Goal: Task Accomplishment & Management: Complete application form

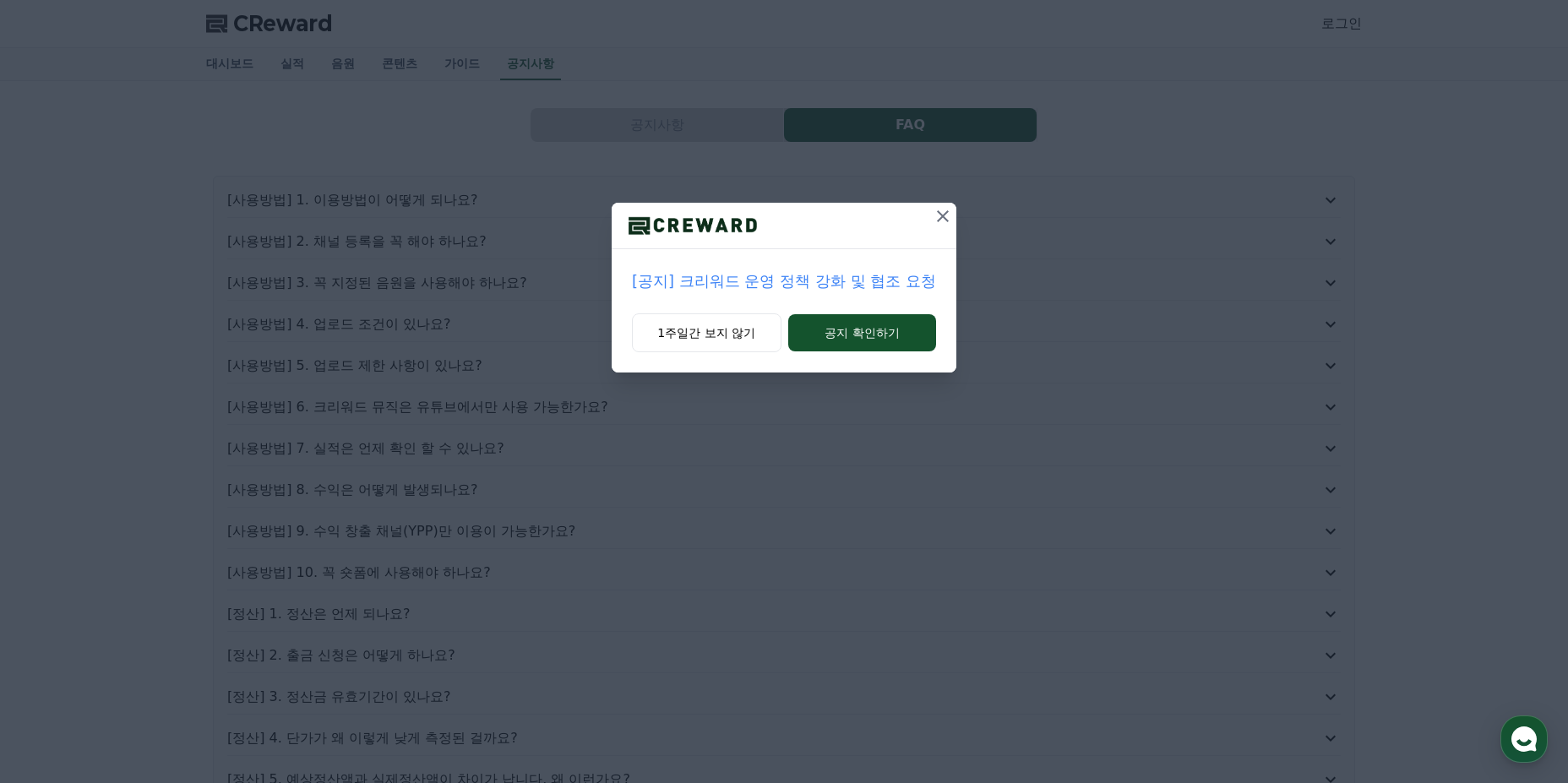
click at [826, 284] on p "[공지] 크리워드 운영 정책 강화 및 협조 요청" at bounding box center [784, 281] width 304 height 24
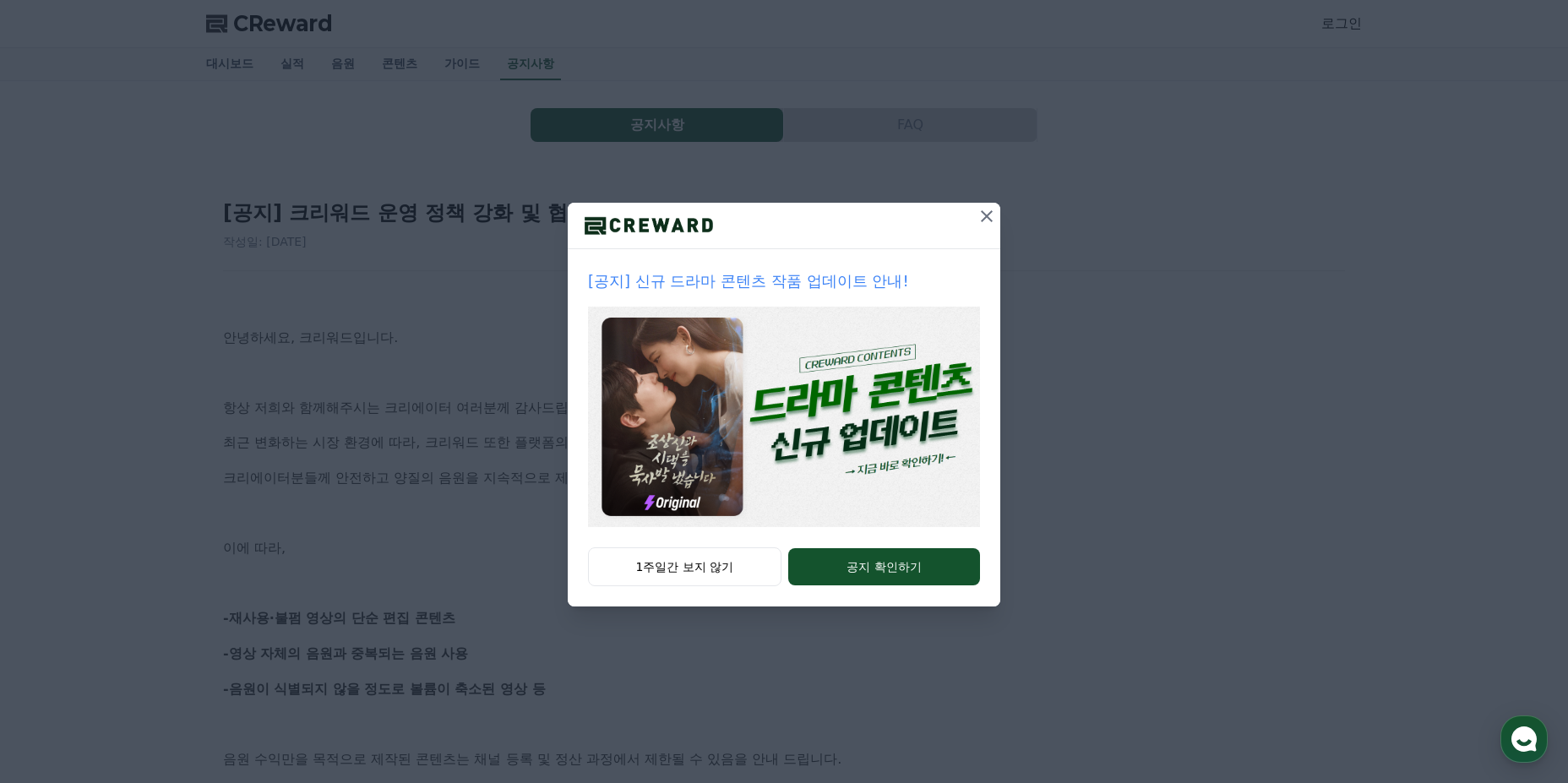
click at [991, 221] on icon at bounding box center [987, 216] width 12 height 12
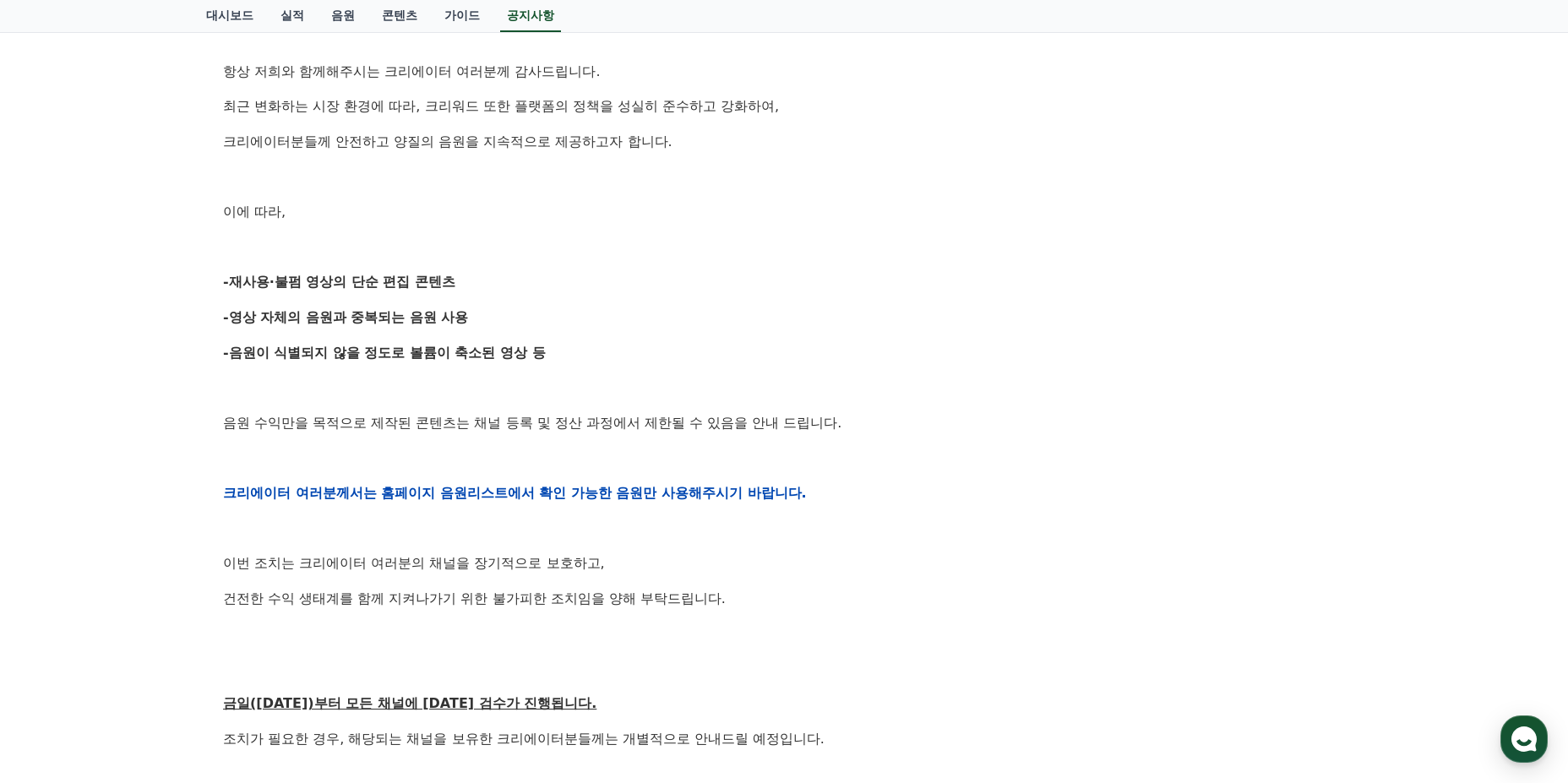
scroll to position [338, 0]
click at [375, 308] on strong "-영상 자체의 음원과 중복되는 음원 사용" at bounding box center [346, 315] width 246 height 16
click at [422, 354] on strong "-음원이 식별되지 않을 정도로 볼륨이 축소된 영상 등" at bounding box center [385, 351] width 322 height 16
click at [341, 411] on p "음원 수익만을 목적으로 제작된 콘텐츠는 채널 등록 및 정산 과정에서 제한될 수 있음을 안내 드립니다." at bounding box center [784, 421] width 1122 height 22
click at [513, 435] on div "안녕하세요, 크리워드입니다. 항상 저희와 함께해주시는 크리에이터 여러분께 감사드립니다. 최근 변화하는 시장 환경에 따라, 크리워드 또한 플랫폼…" at bounding box center [784, 491] width 1122 height 1076
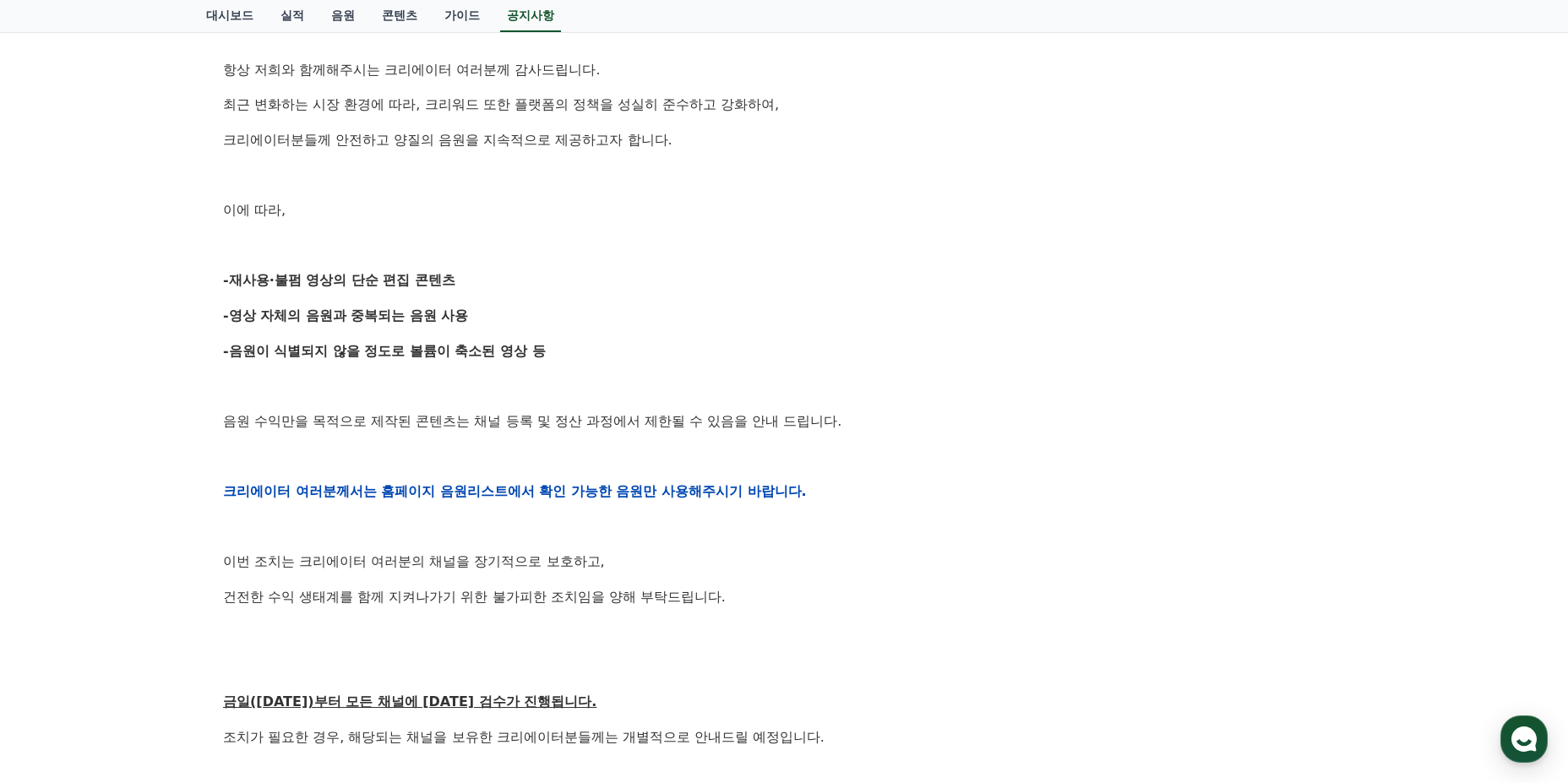
click at [633, 434] on div "안녕하세요, 크리워드입니다. 항상 저희와 함께해주시는 크리에이터 여러분께 감사드립니다. 최근 변화하는 시장 환경에 따라, 크리워드 또한 플랫폼…" at bounding box center [784, 491] width 1122 height 1076
click at [679, 424] on p "음원 수익만을 목적으로 제작된 콘텐츠는 채널 등록 및 정산 과정에서 제한될 수 있음을 안내 드립니다." at bounding box center [784, 421] width 1122 height 22
click at [448, 553] on p "이번 조치는 크리에이터 여러분의 채널을 장기적으로 보호하고," at bounding box center [784, 561] width 1122 height 22
click at [375, 563] on p "이번 조치는 크리에이터 여러분의 채널을 장기적으로 보호하고," at bounding box center [784, 561] width 1122 height 22
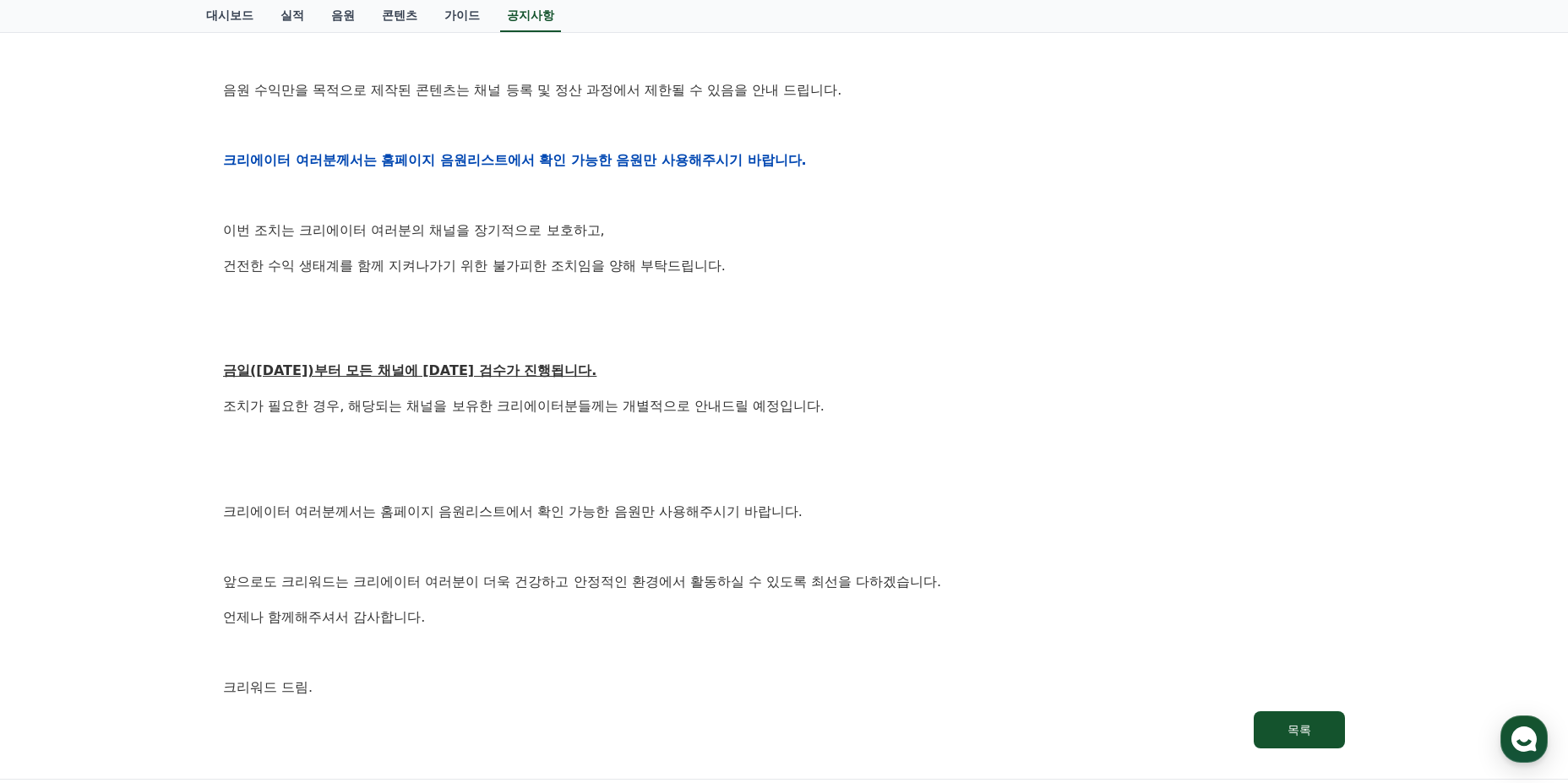
scroll to position [676, 0]
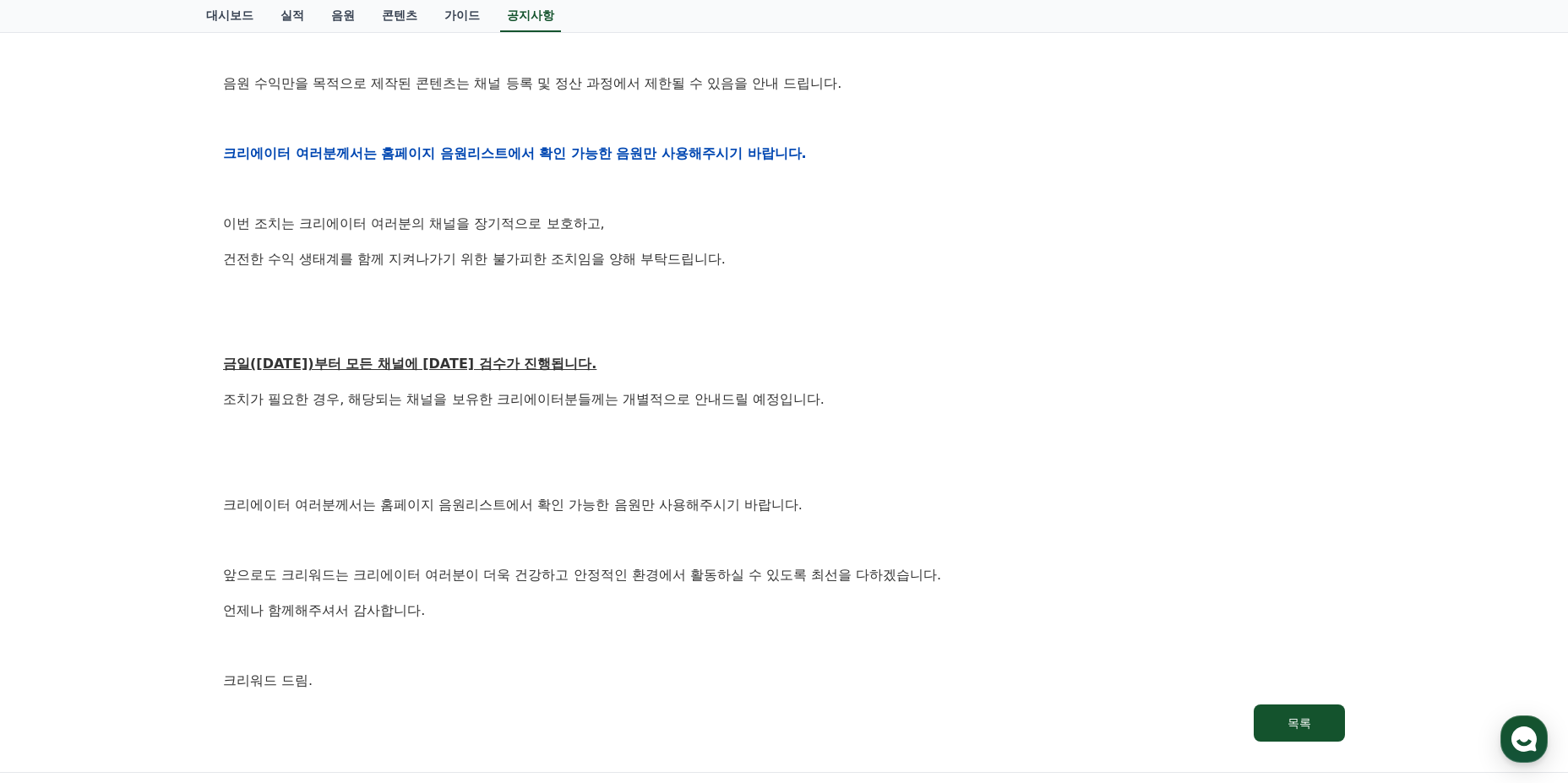
click at [463, 398] on p "조치가 필요한 경우, 해당되는 채널을 보유한 크리에이터분들께는 개별적으로 안내드릴 예정입니다." at bounding box center [784, 399] width 1122 height 22
click at [570, 398] on p "조치가 필요한 경우, 해당되는 채널을 보유한 크리에이터분들께는 개별적으로 안내드릴 예정입니다." at bounding box center [784, 399] width 1122 height 22
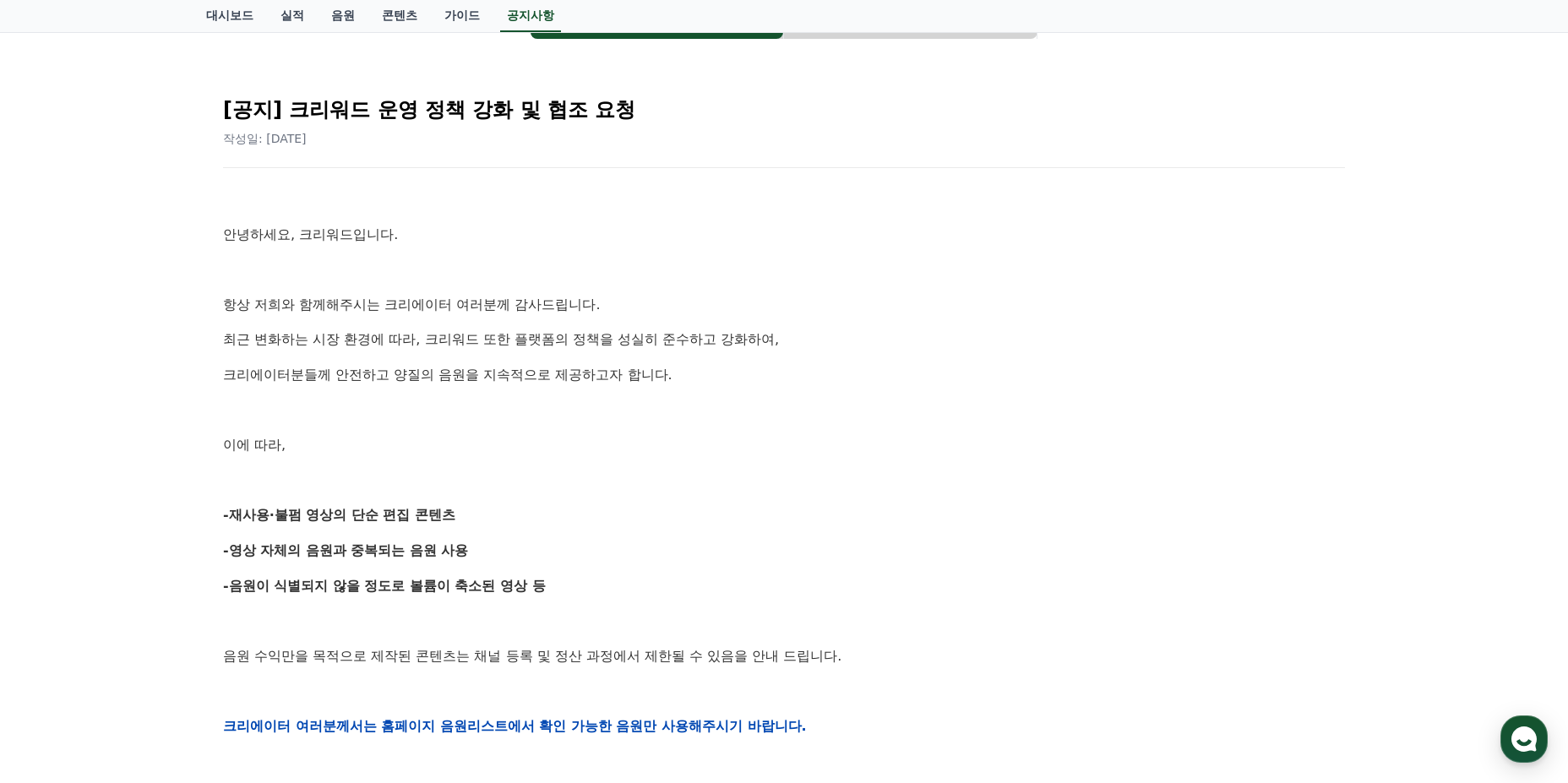
scroll to position [0, 0]
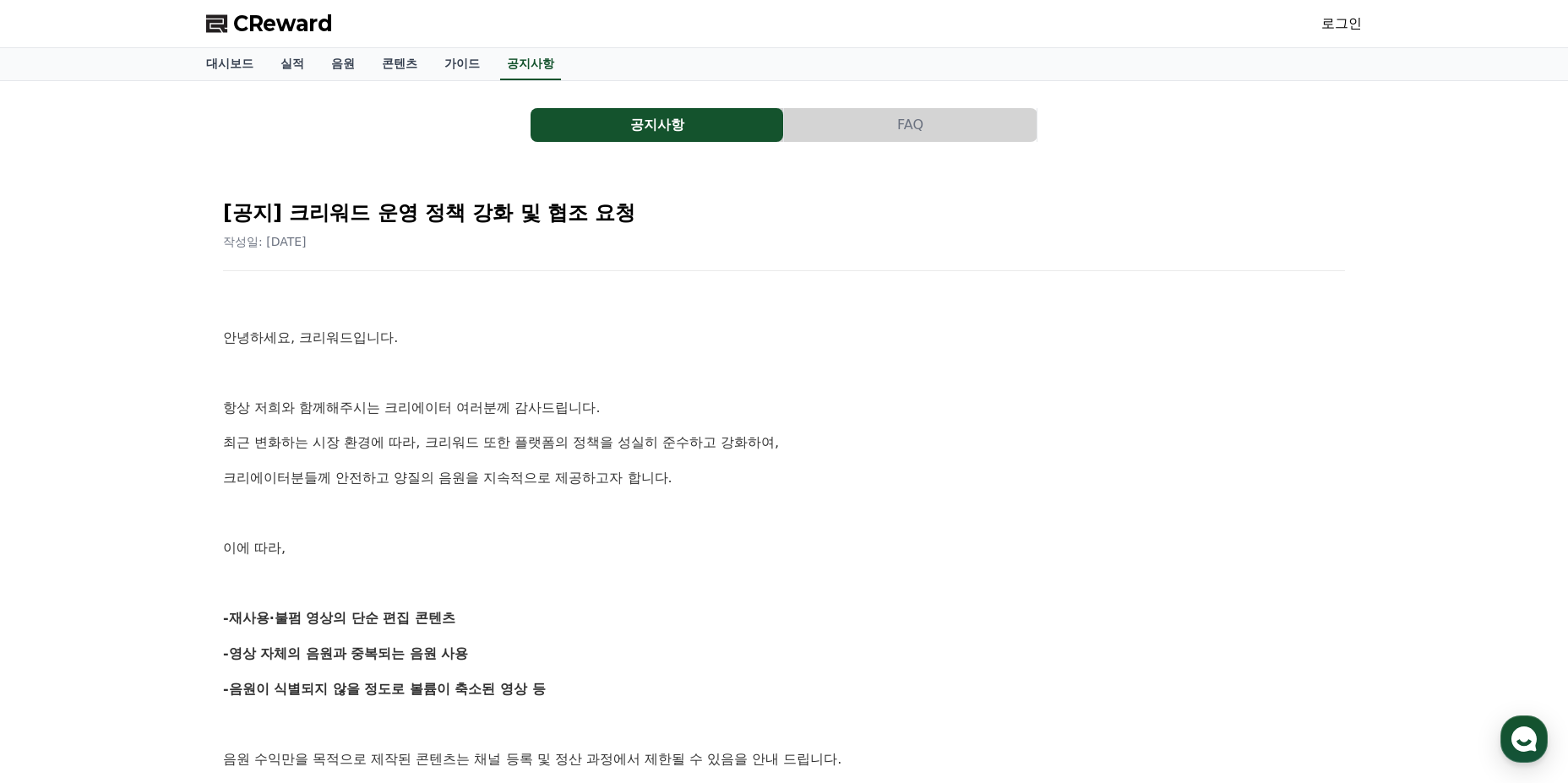
click at [1355, 18] on link "로그인" at bounding box center [1342, 23] width 40 height 20
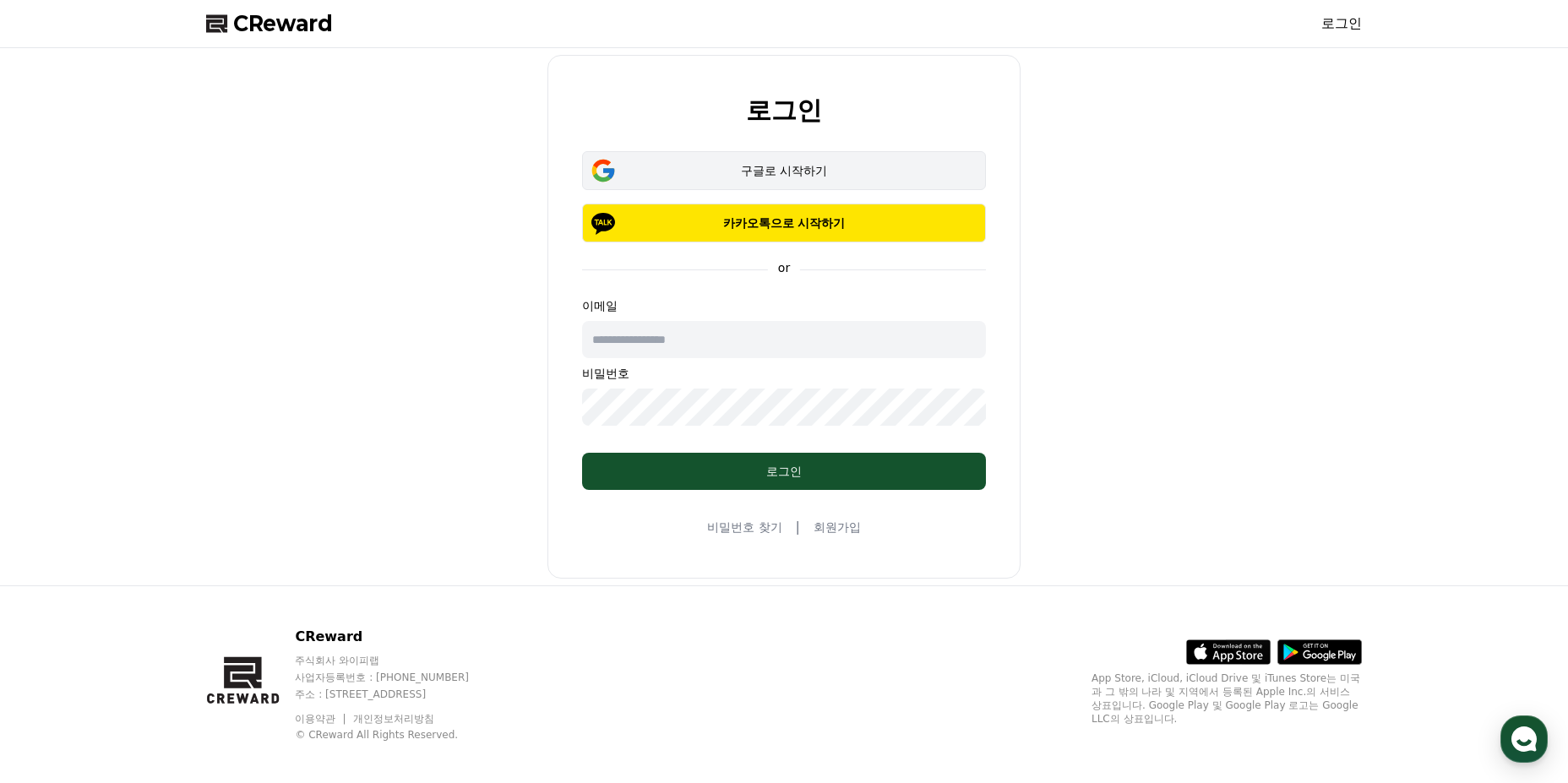
click at [792, 167] on div "구글로 시작하기" at bounding box center [784, 170] width 355 height 17
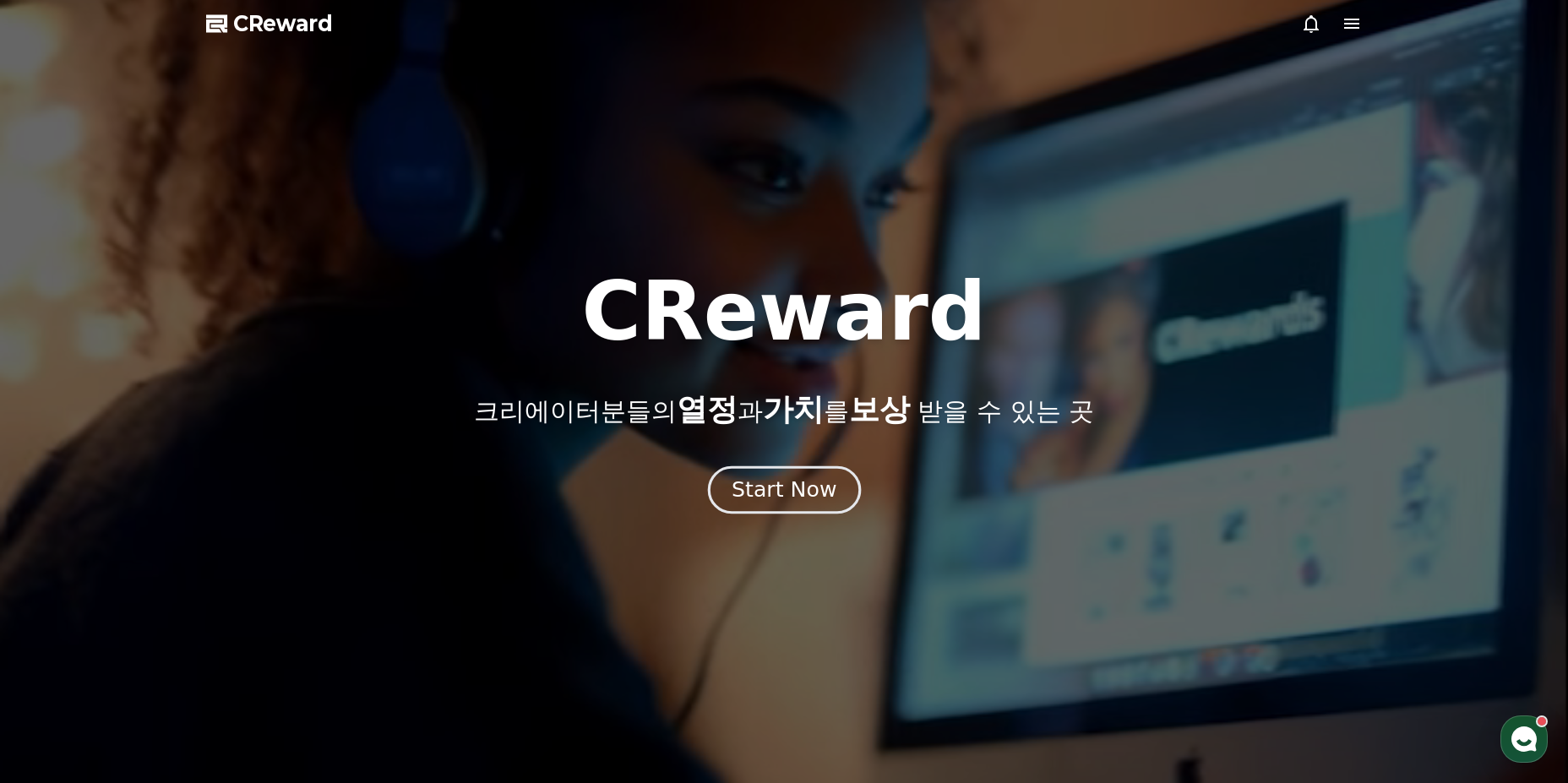
click at [814, 493] on div "Start Now" at bounding box center [784, 490] width 105 height 29
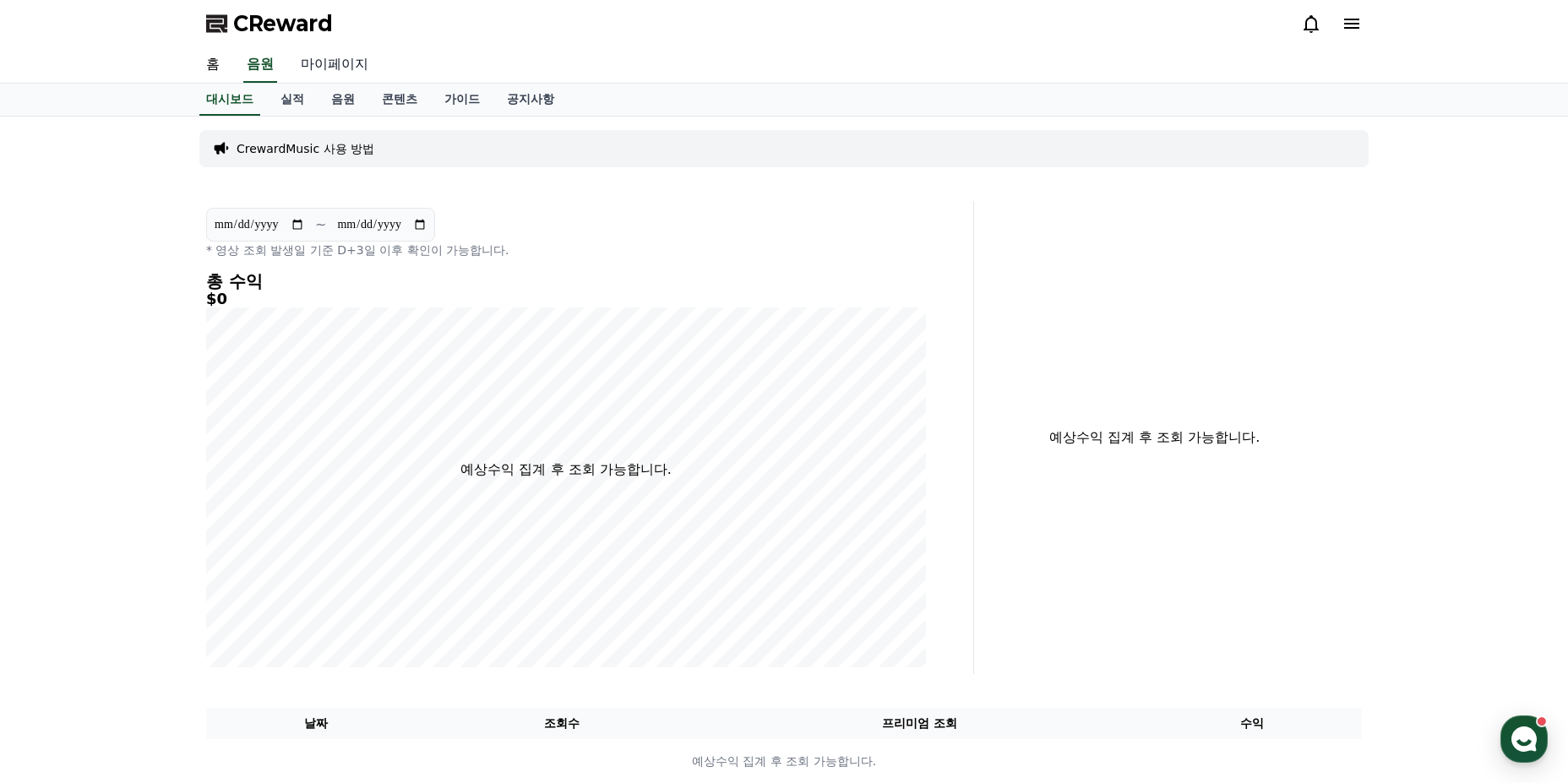
click at [325, 66] on link "마이페이지" at bounding box center [335, 65] width 95 height 36
select select "**********"
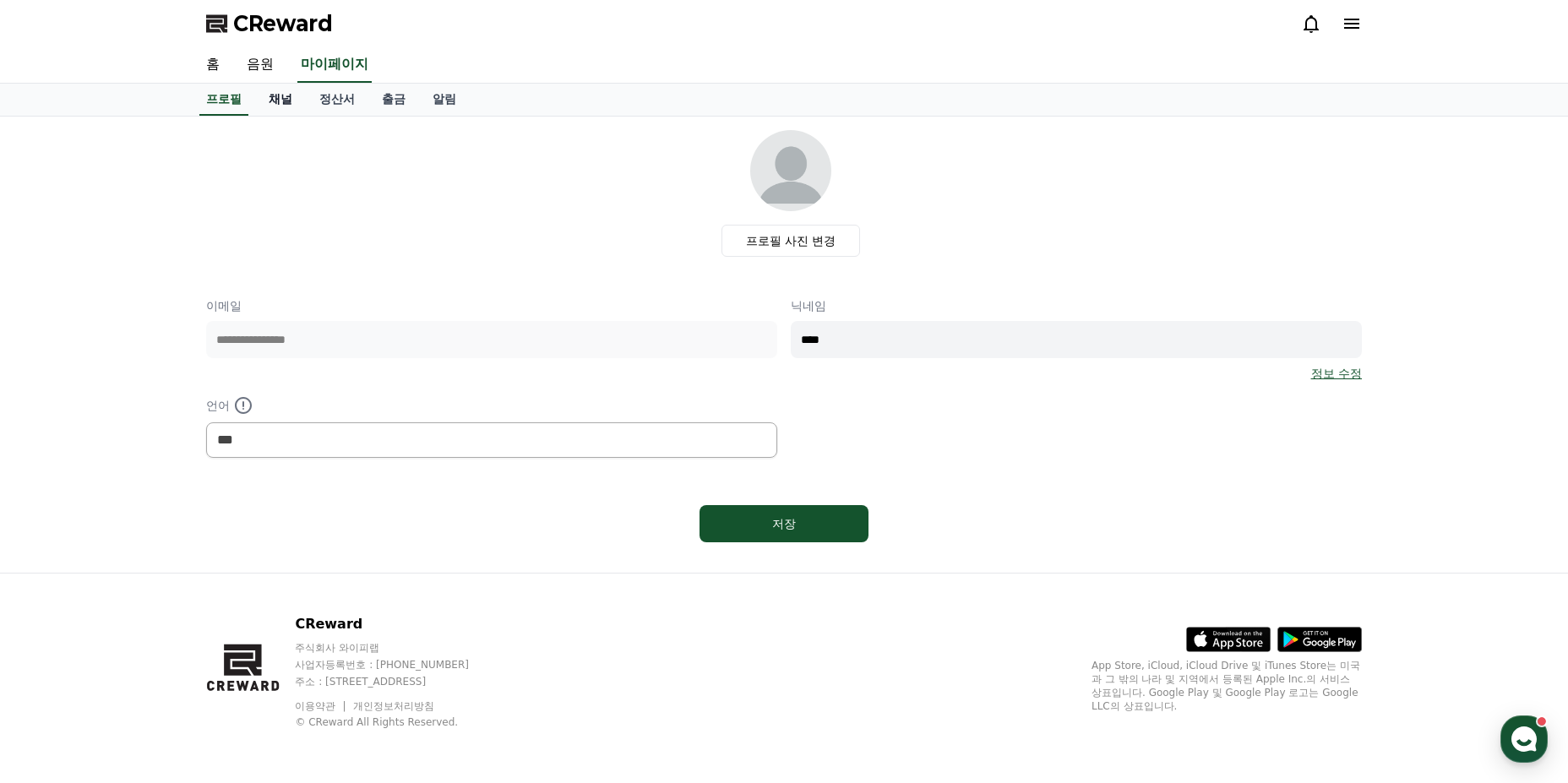
click at [284, 100] on link "채널" at bounding box center [280, 99] width 51 height 32
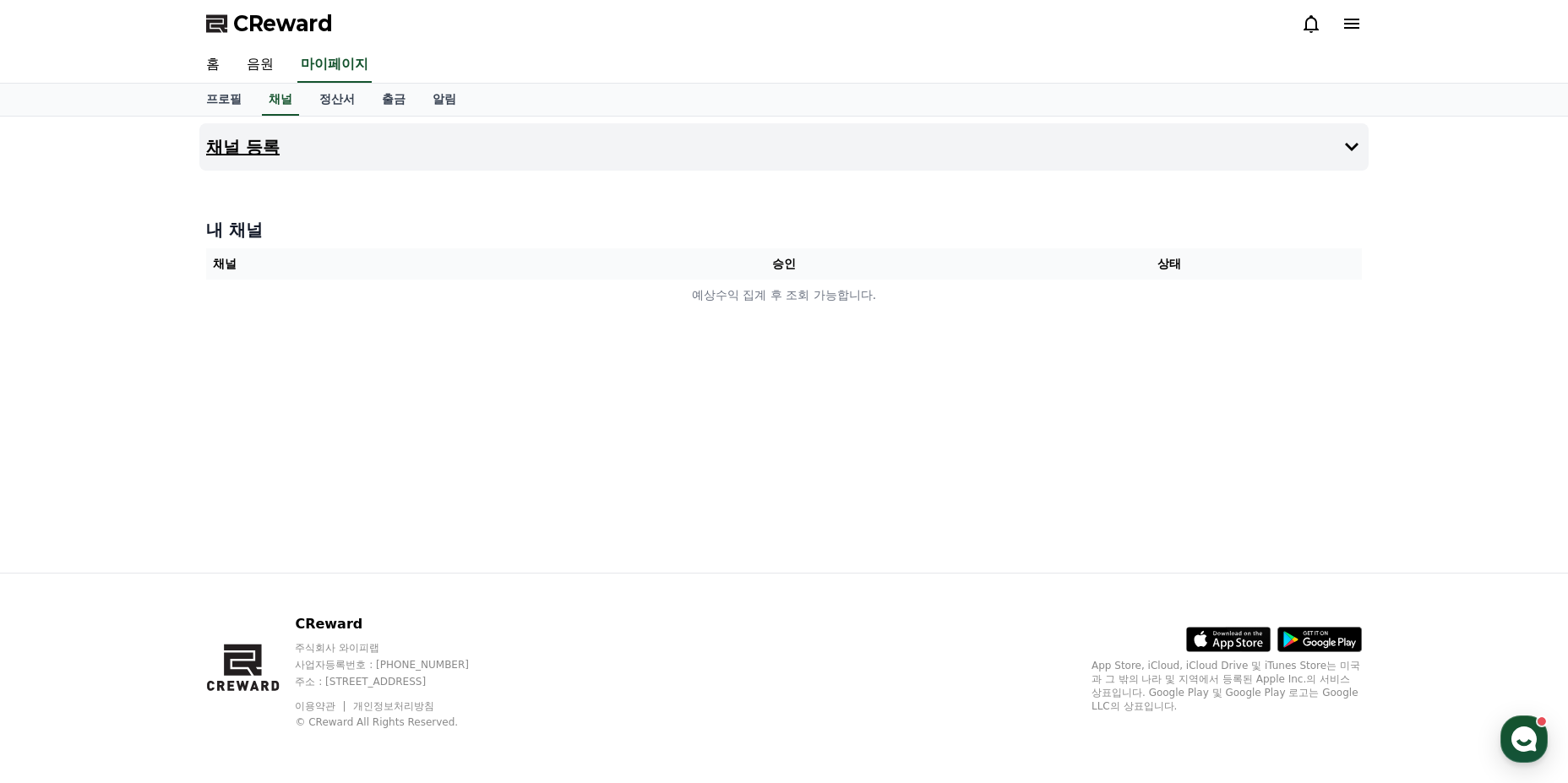
click at [1344, 147] on icon at bounding box center [1352, 146] width 20 height 20
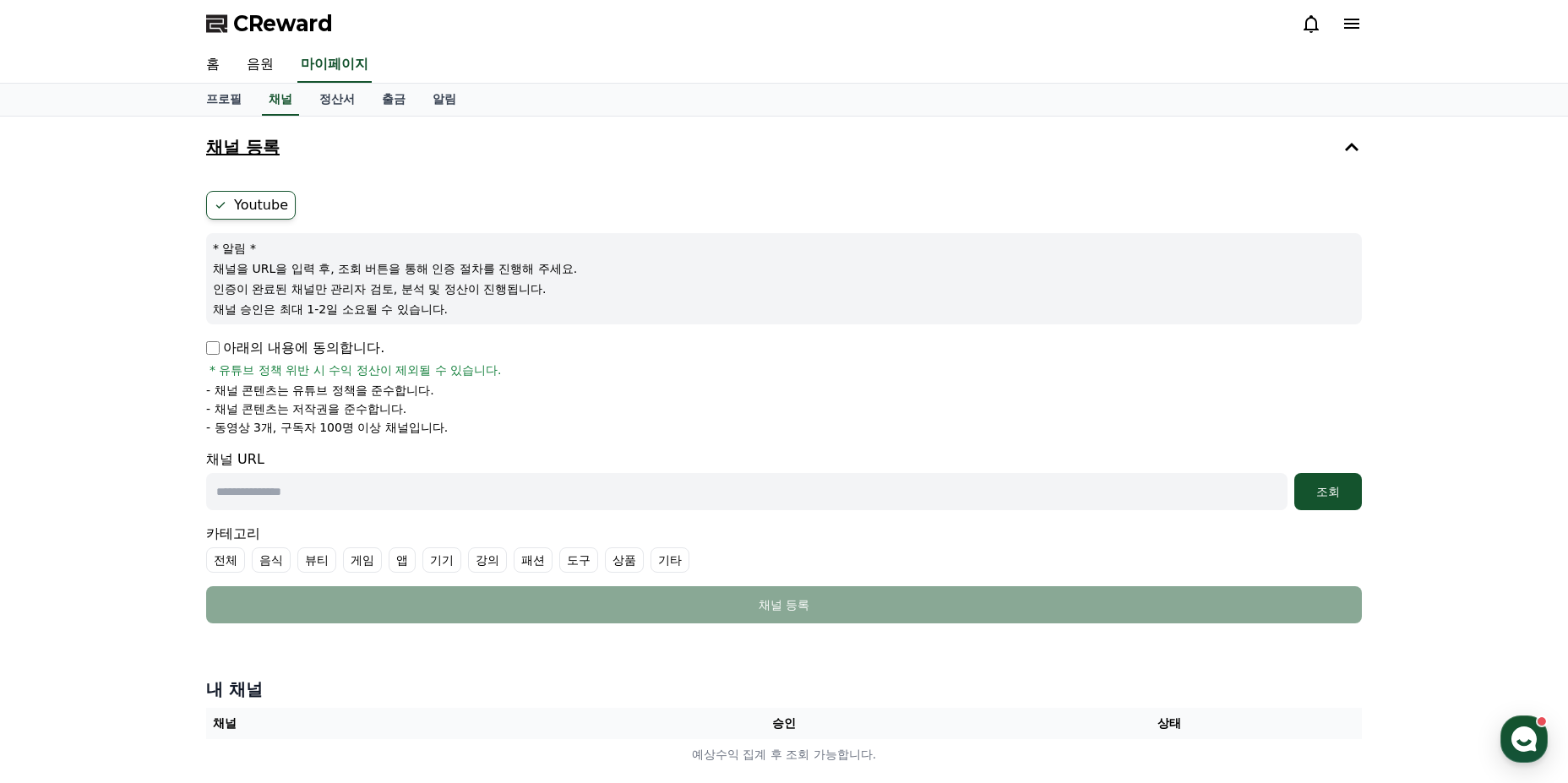
click at [259, 349] on p "아래의 내용에 동의합니다." at bounding box center [295, 348] width 179 height 20
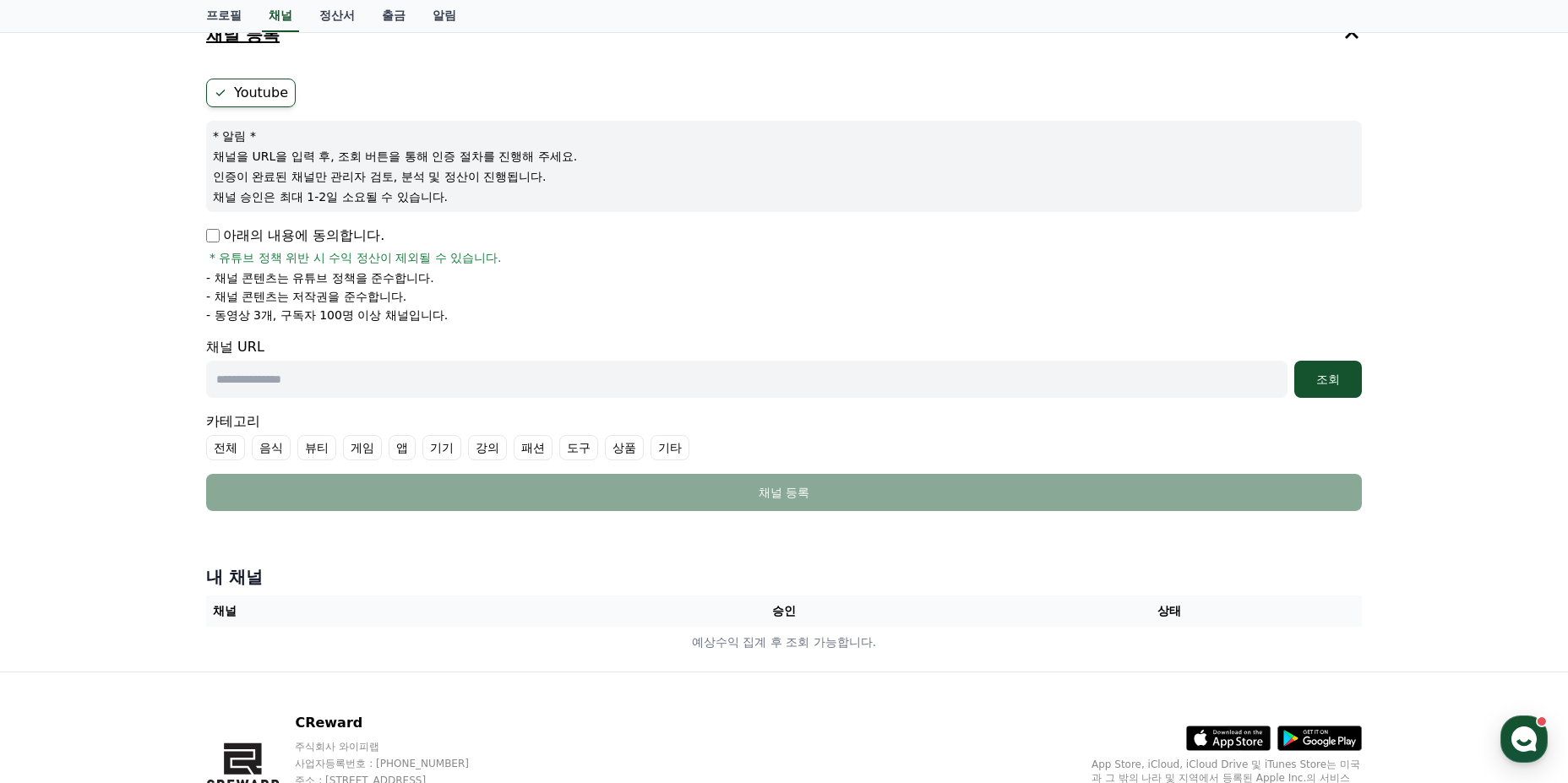
scroll to position [169, 0]
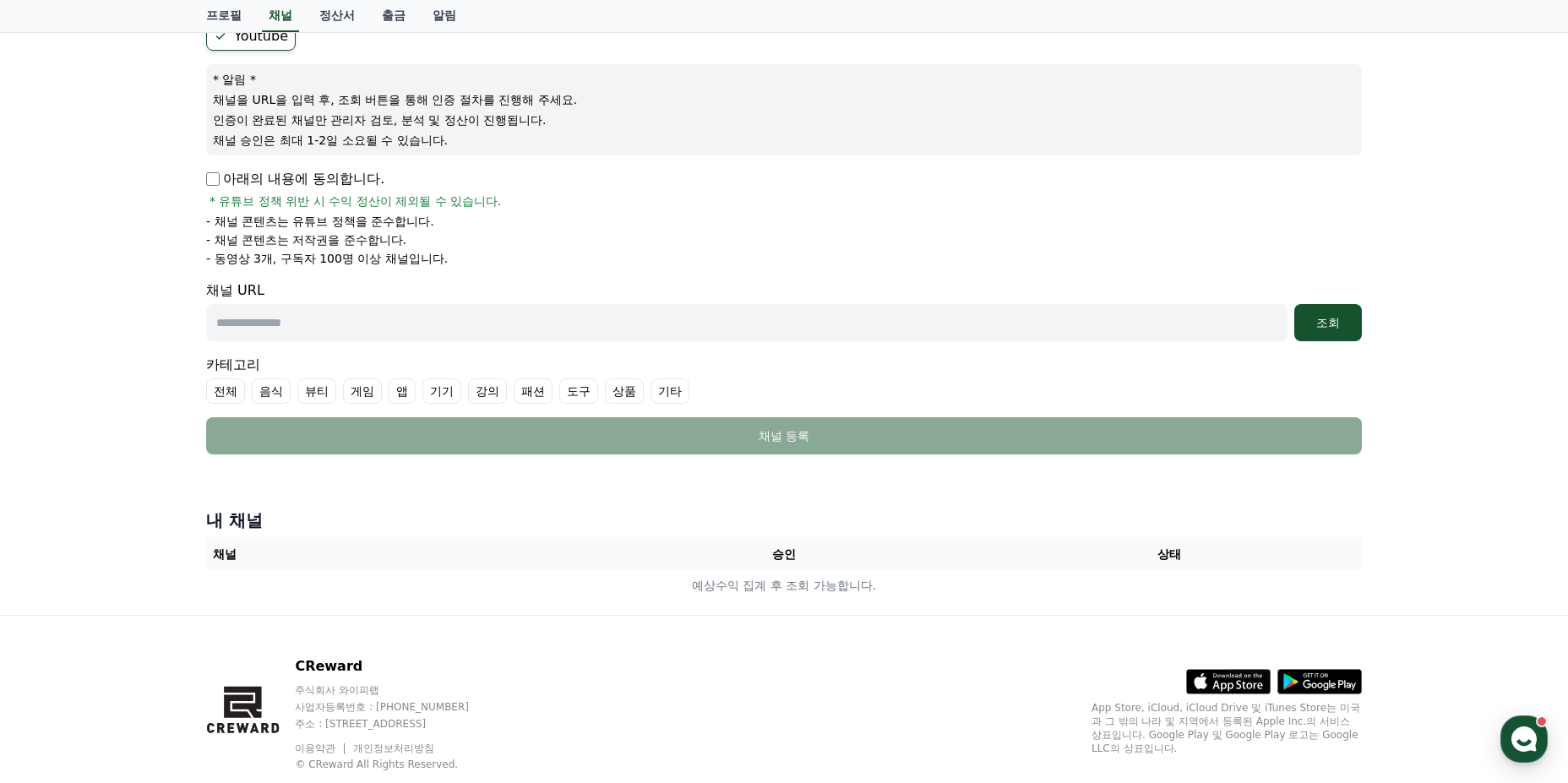
click at [383, 332] on input "text" at bounding box center [746, 322] width 1082 height 37
paste input "**********"
type input "**********"
click at [1360, 320] on button "조회" at bounding box center [1328, 322] width 67 height 37
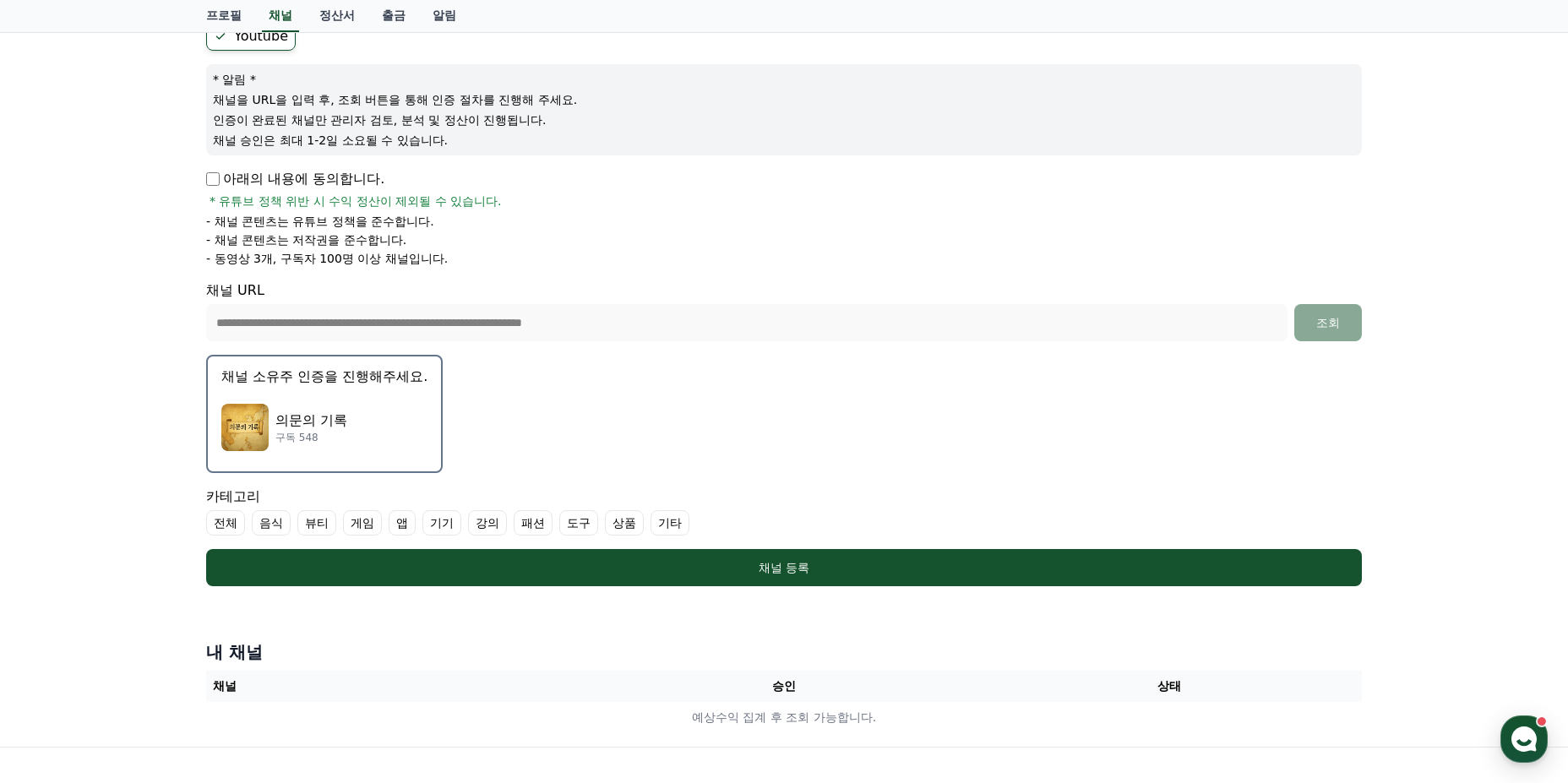
click at [265, 427] on img "button" at bounding box center [245, 427] width 47 height 47
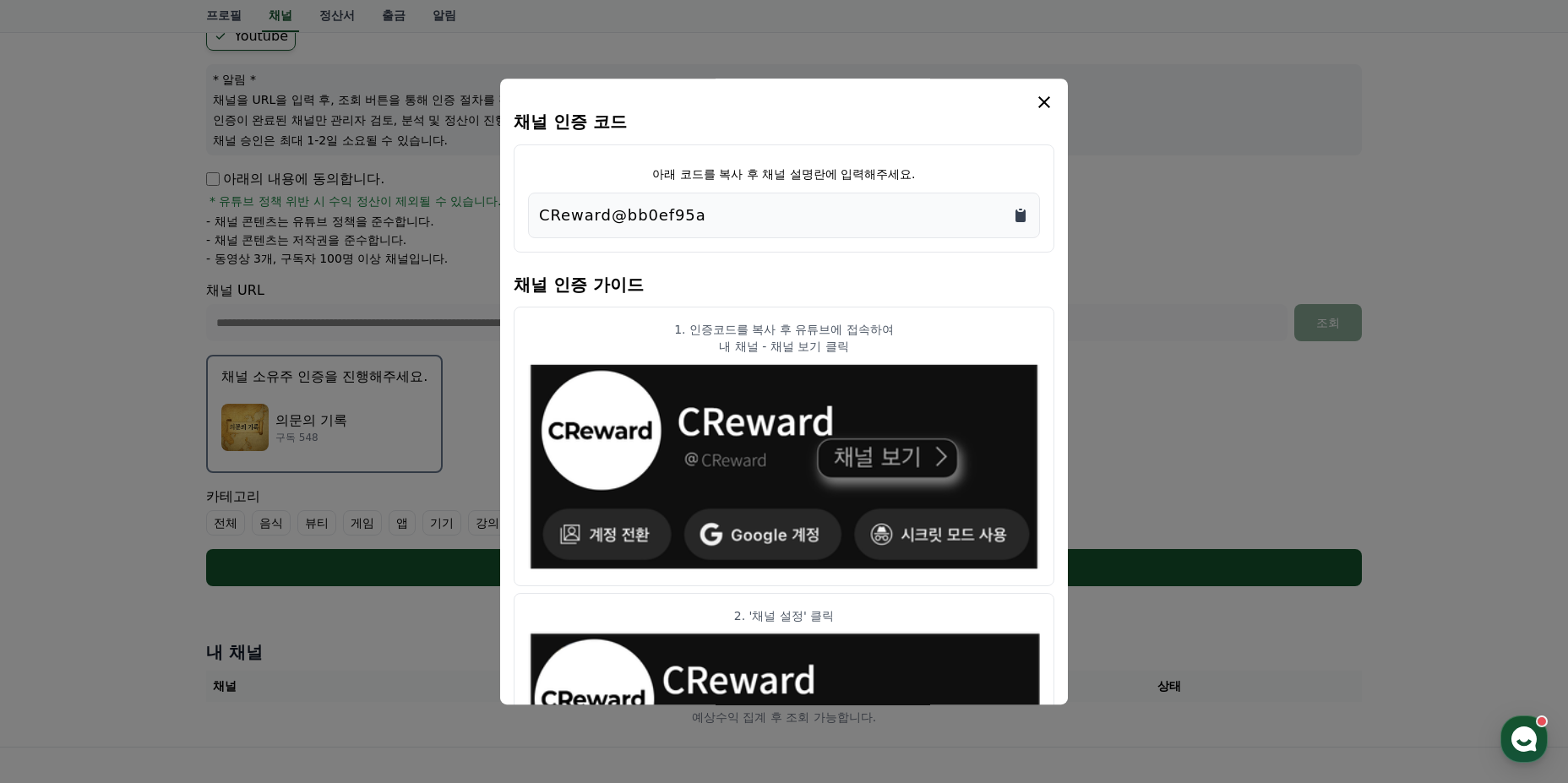
click at [1026, 215] on icon "Copy to clipboard" at bounding box center [1021, 215] width 11 height 12
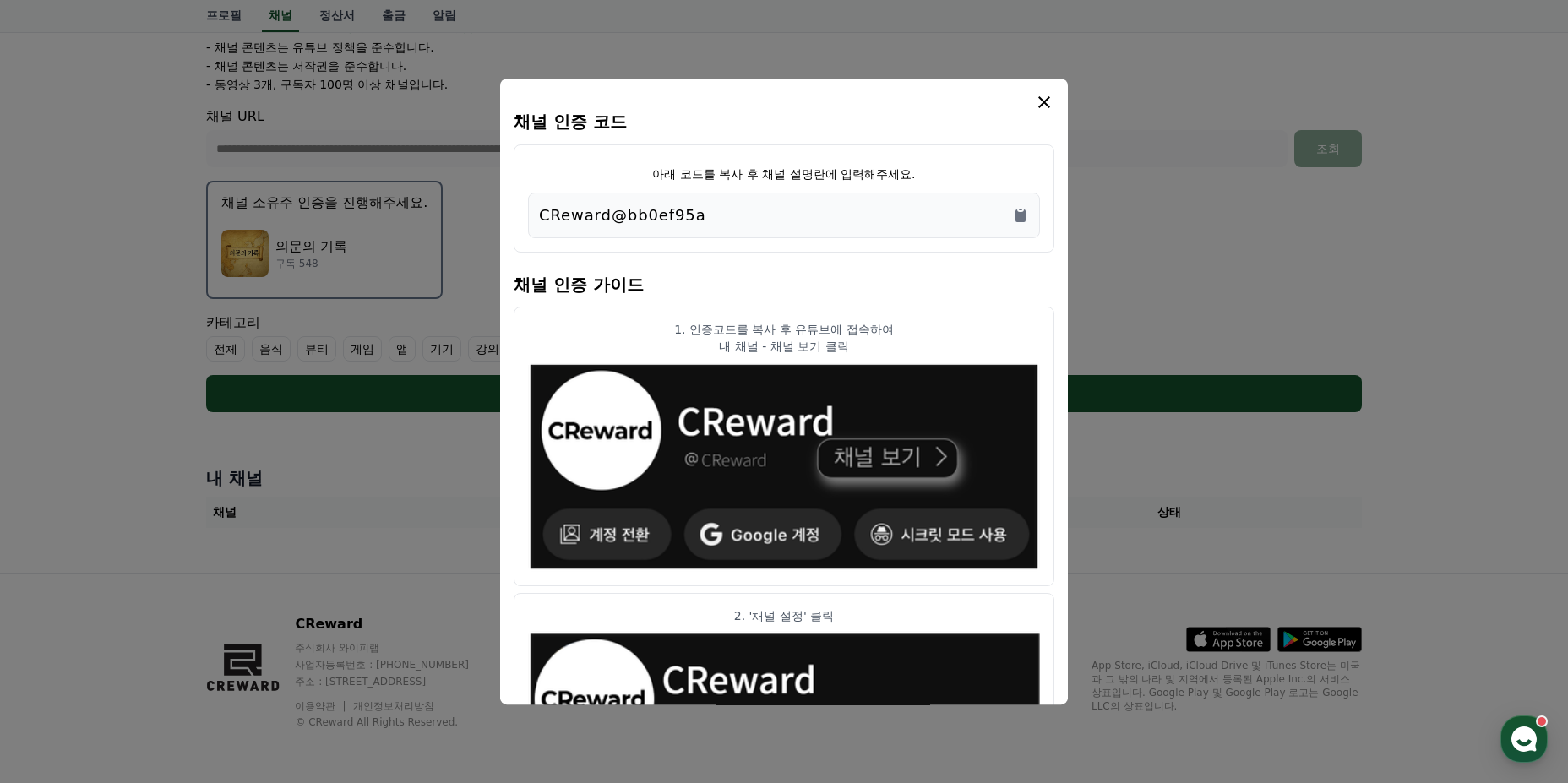
scroll to position [0, 0]
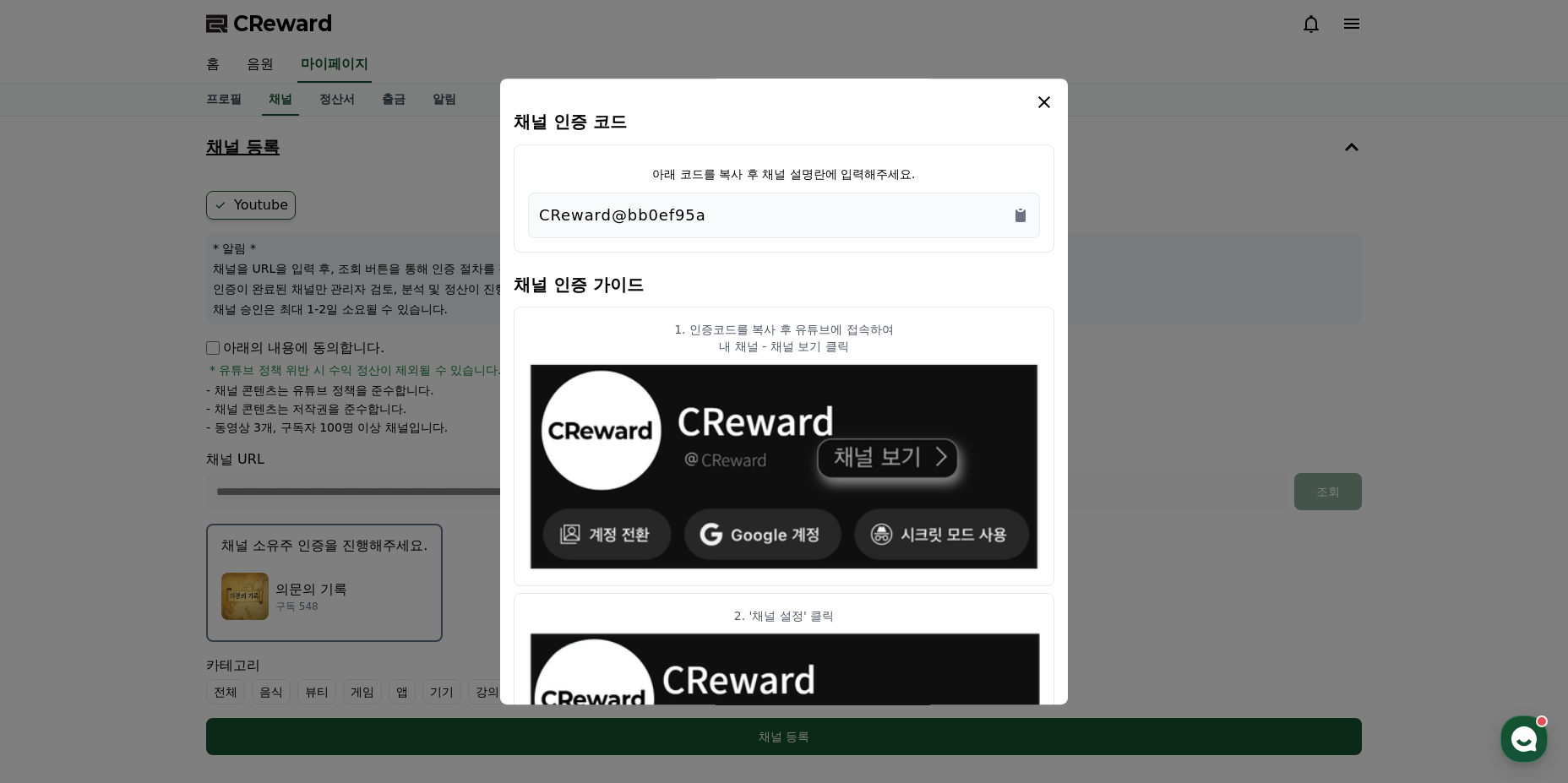
click at [1045, 105] on icon "modal" at bounding box center [1044, 102] width 20 height 20
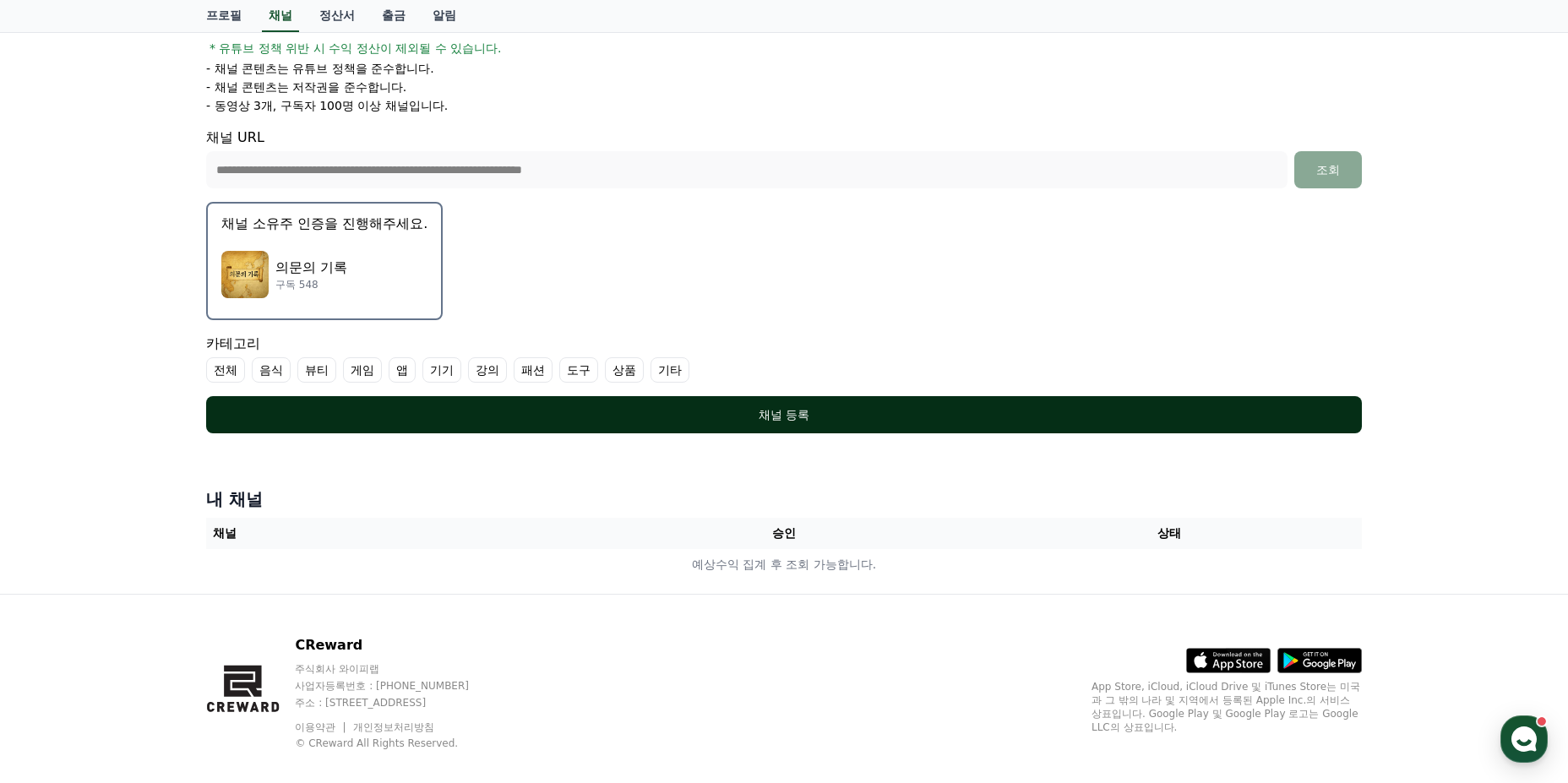
scroll to position [338, 0]
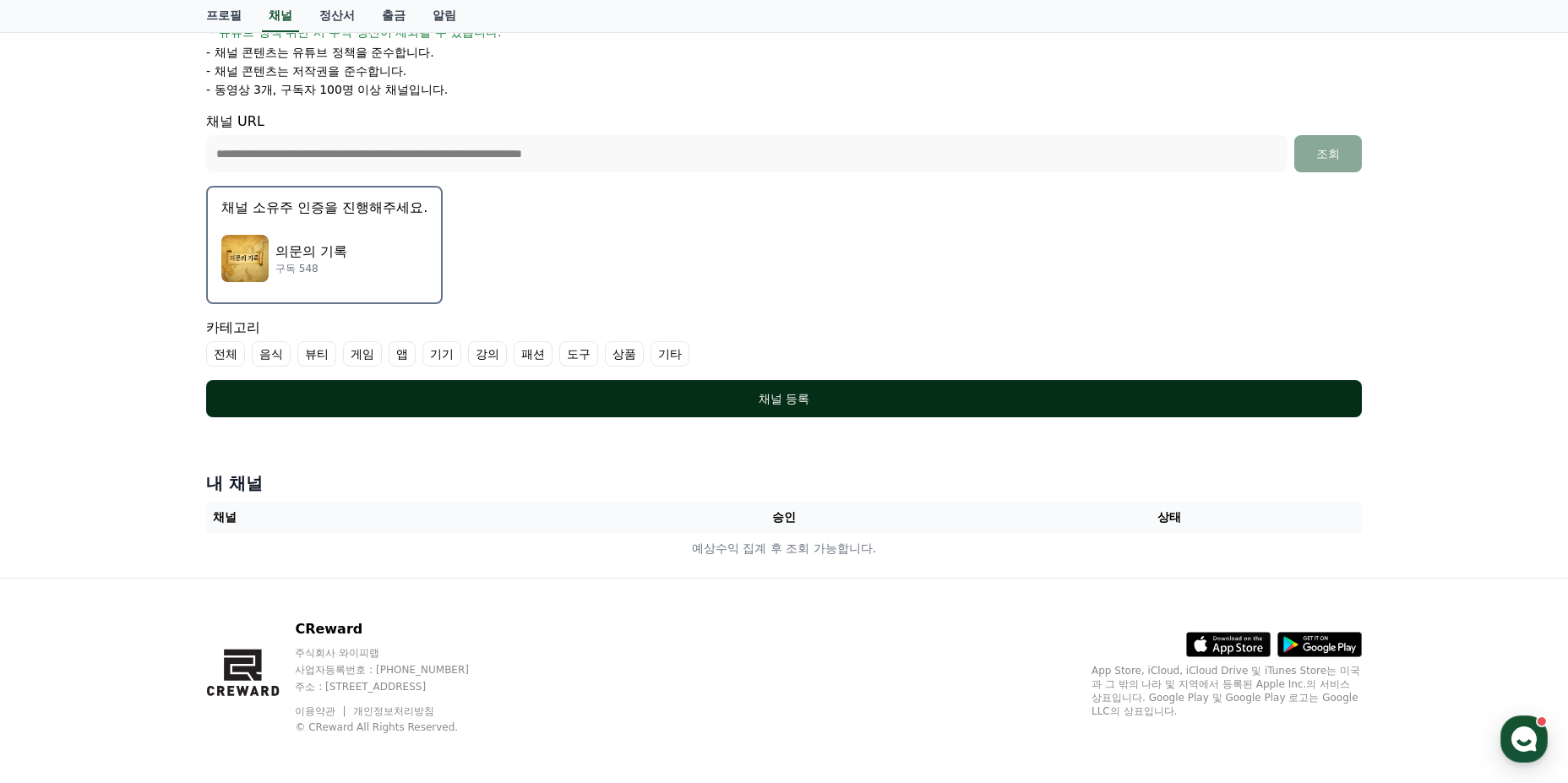
click at [807, 404] on div "채널 등록" at bounding box center [784, 399] width 1088 height 17
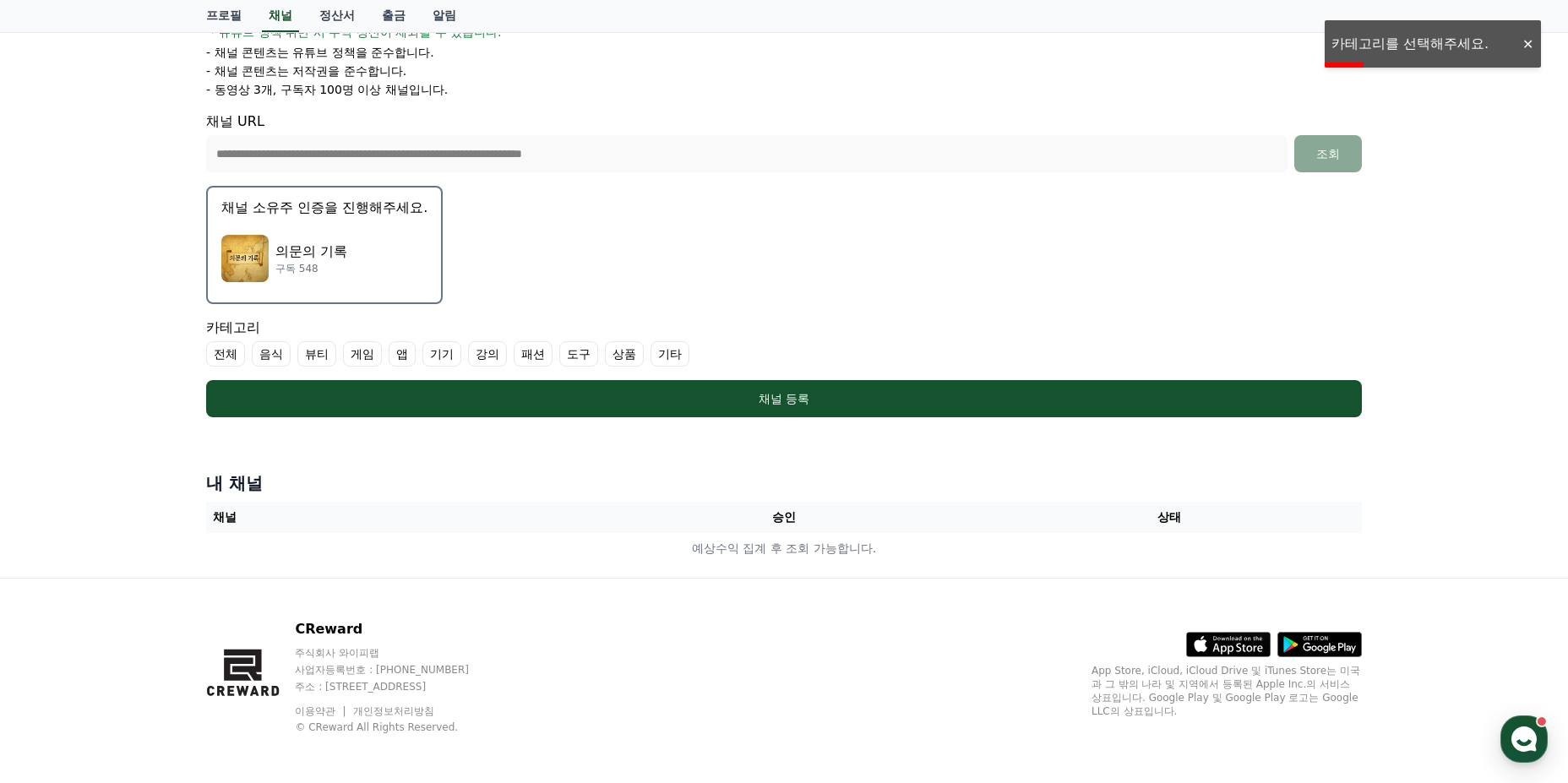
click at [666, 353] on label "기타" at bounding box center [670, 354] width 39 height 25
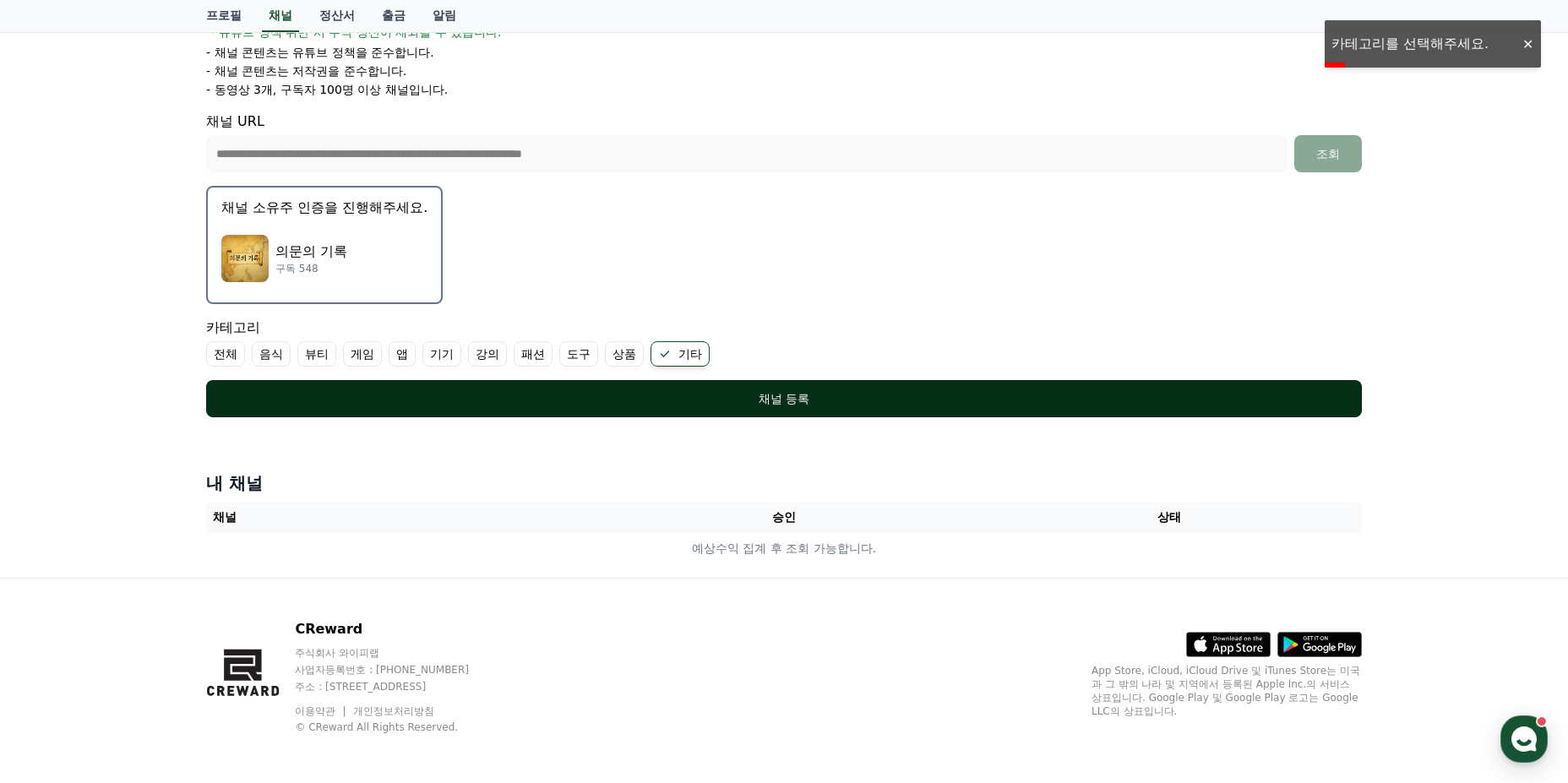
click at [683, 397] on div "채널 등록" at bounding box center [784, 399] width 1088 height 17
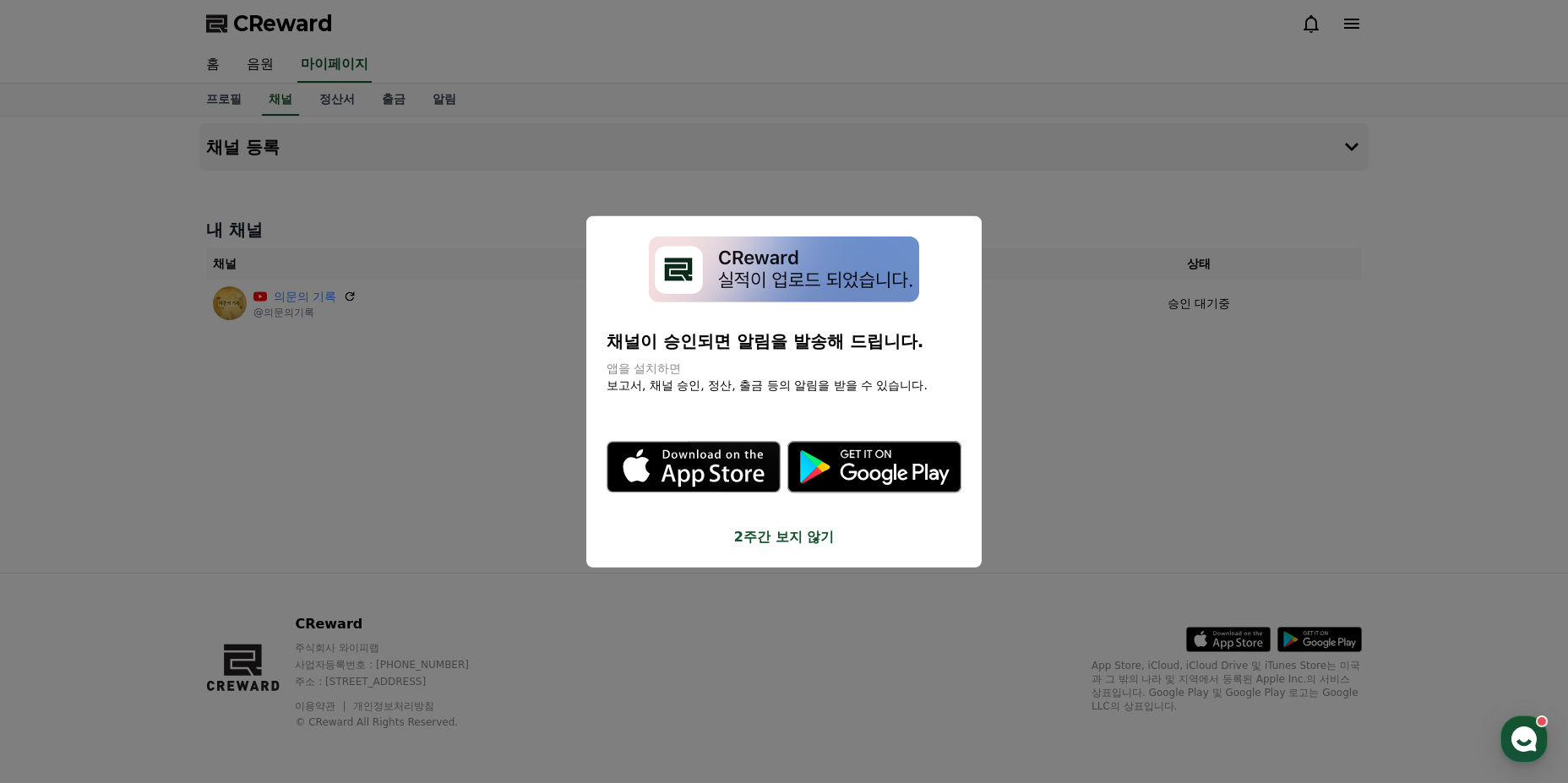
click at [779, 537] on button "2주간 보지 않기" at bounding box center [784, 537] width 355 height 20
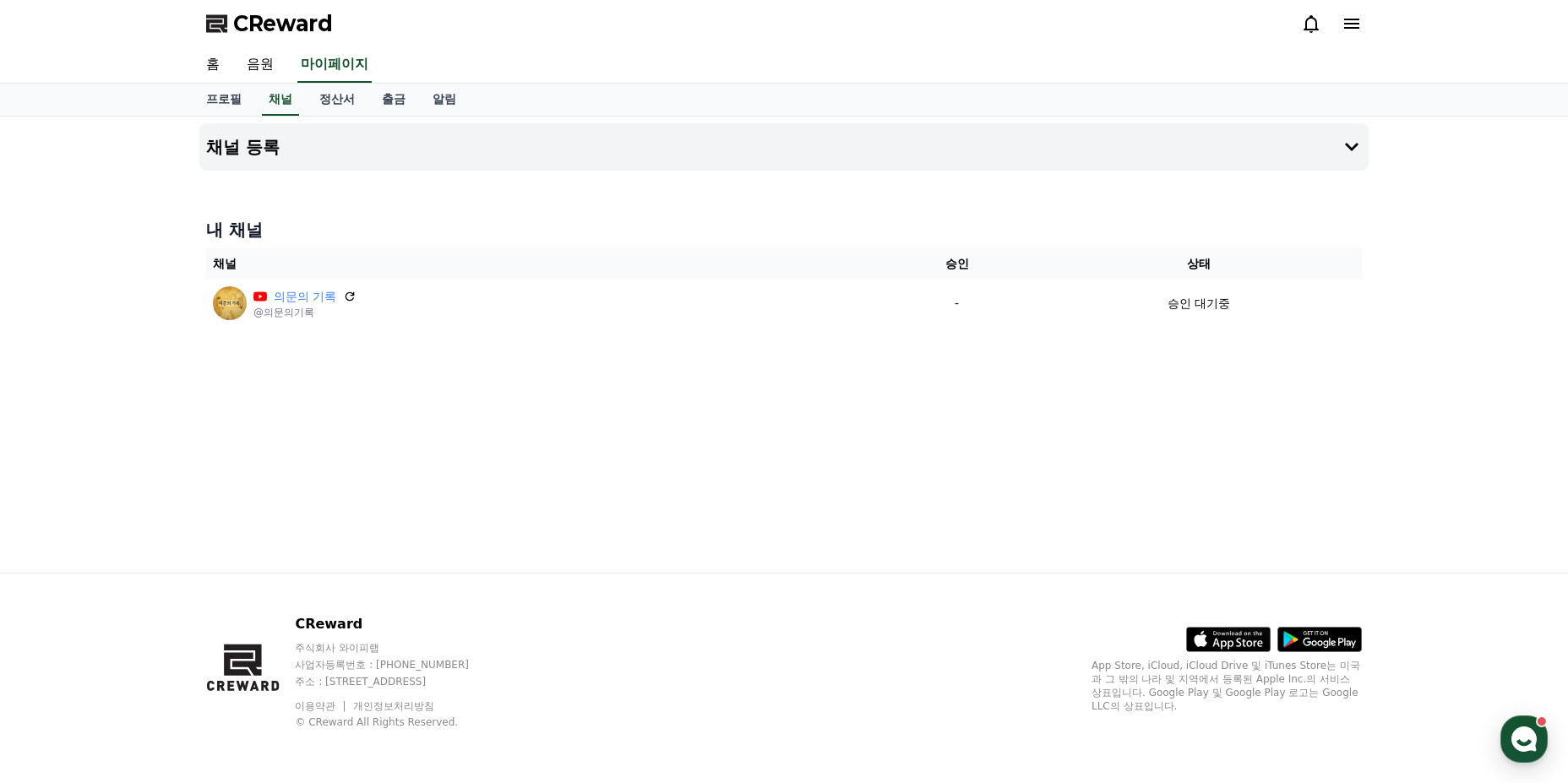
click at [872, 481] on div "채널 등록 내 채널 채널 승인 상태 의문의 기록 @의문의기록 - 승인 대기중" at bounding box center [784, 344] width 1183 height 456
click at [283, 102] on link "채널" at bounding box center [280, 99] width 37 height 32
click at [1351, 145] on icon at bounding box center [1352, 146] width 20 height 20
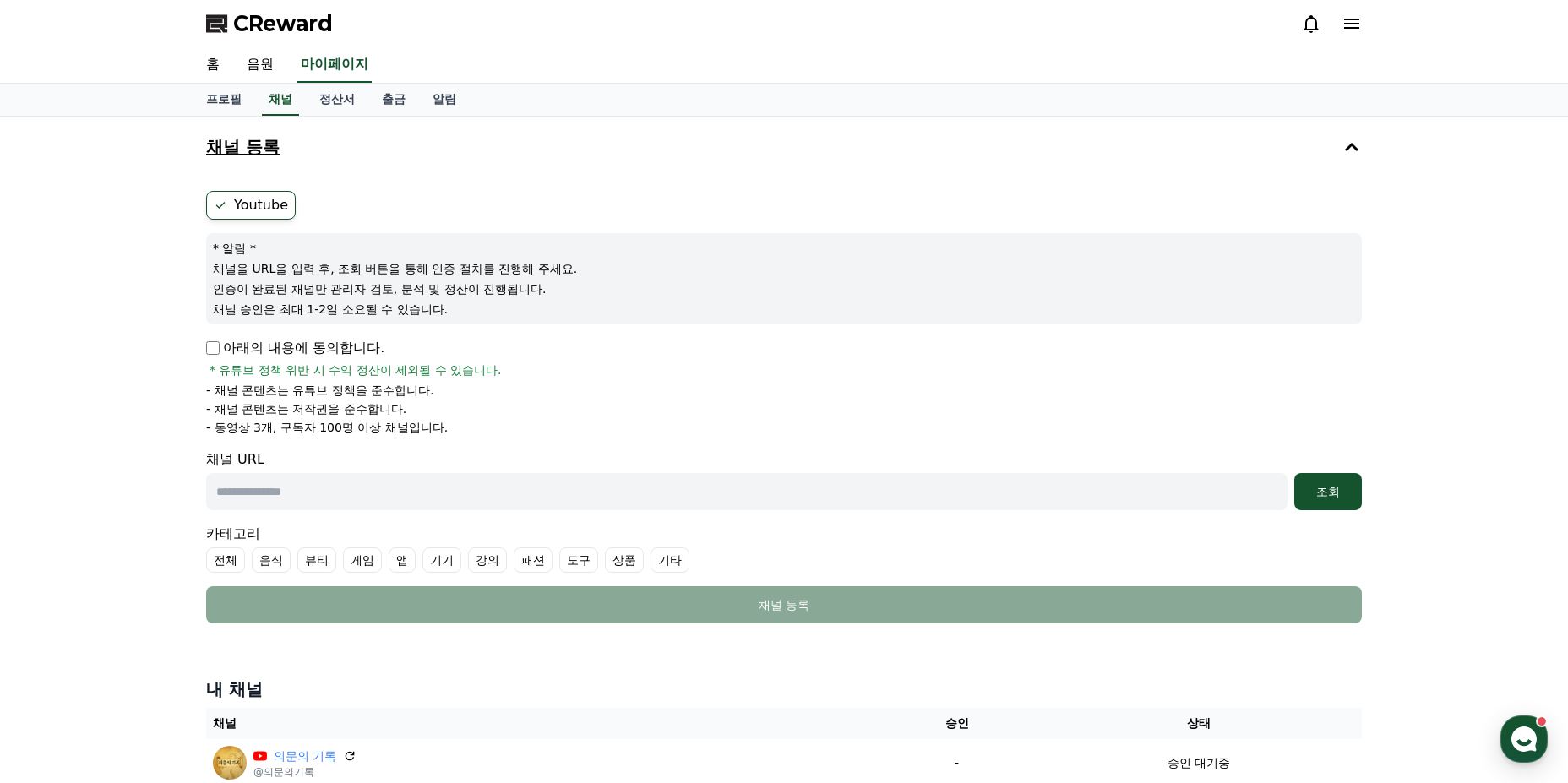
click at [308, 496] on input "text" at bounding box center [746, 491] width 1082 height 37
paste input "**********"
type input "**********"
click at [1335, 490] on div "조회" at bounding box center [1328, 491] width 54 height 17
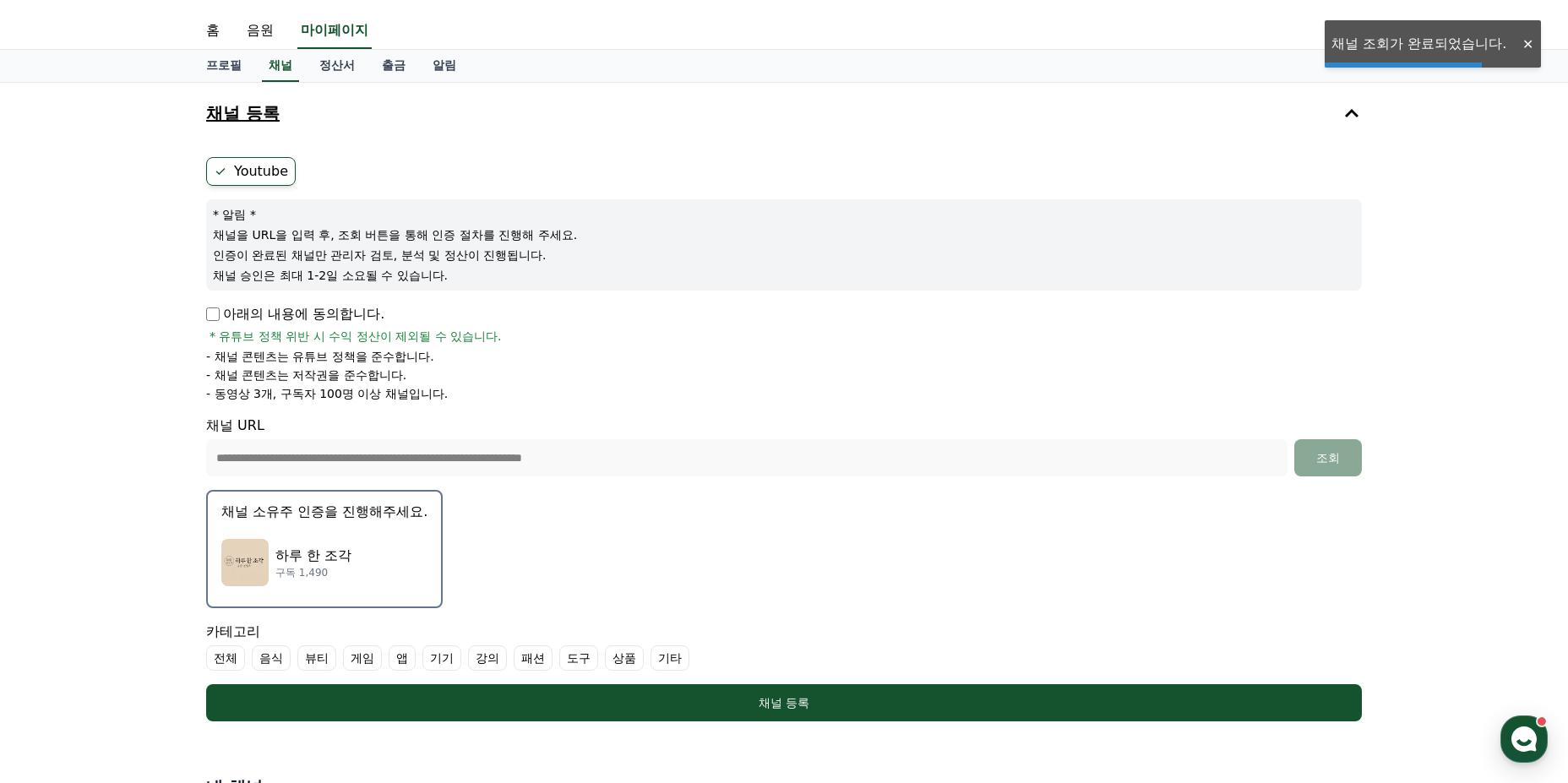
scroll to position [253, 0]
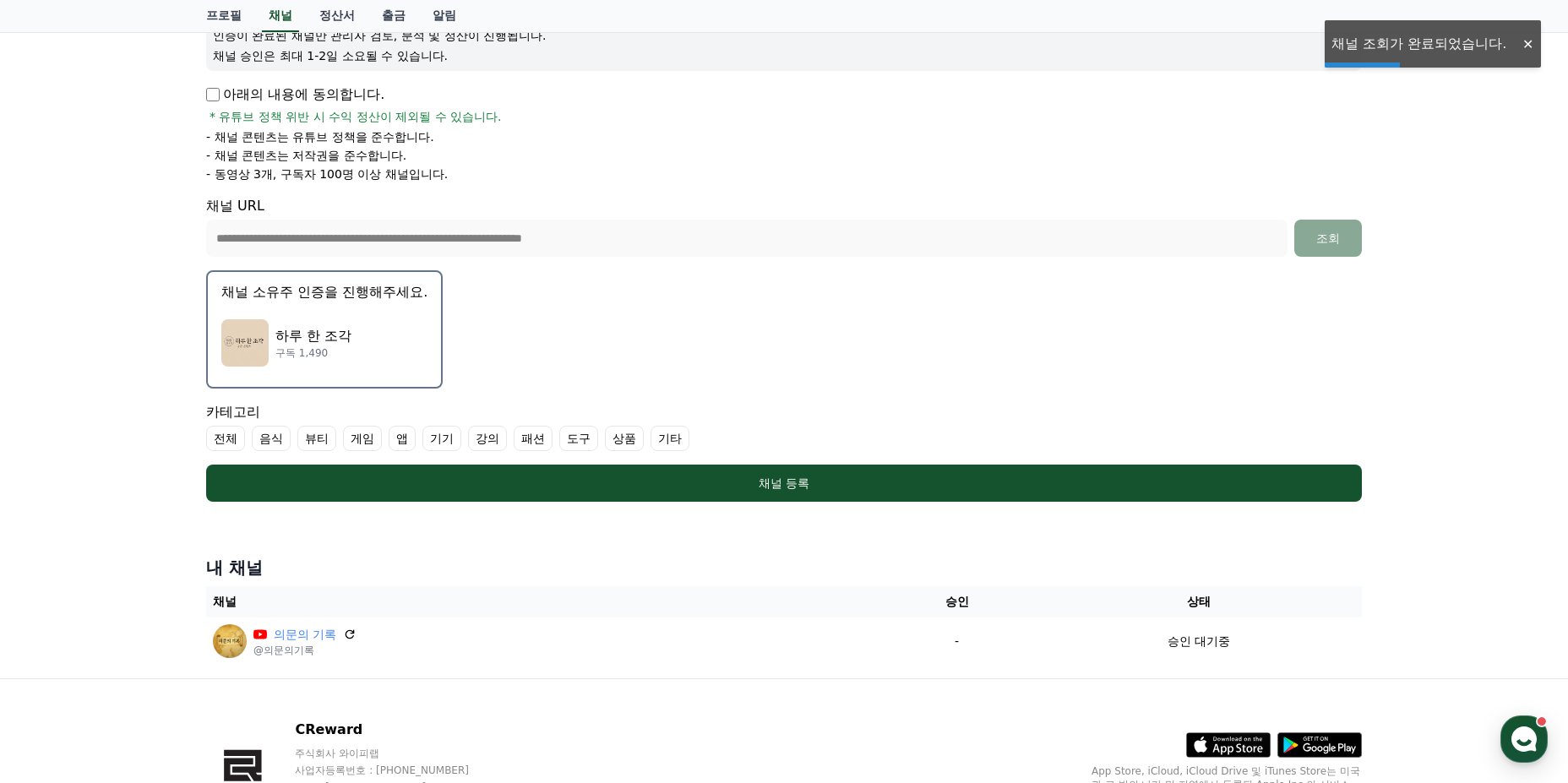
click at [251, 332] on img "button" at bounding box center [245, 343] width 47 height 47
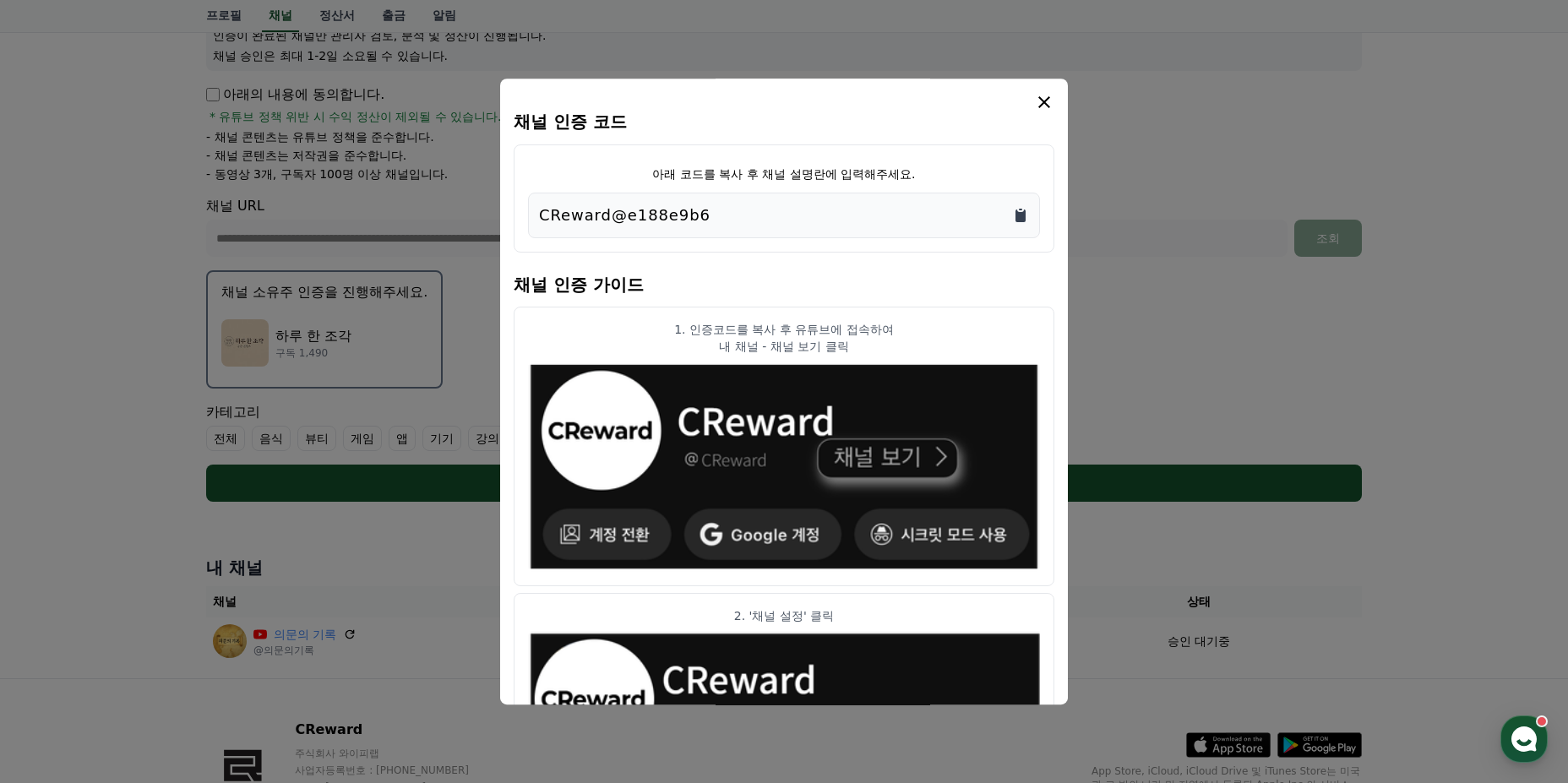
click at [1022, 215] on icon "Copy to clipboard" at bounding box center [1021, 215] width 11 height 12
click at [1045, 105] on icon "modal" at bounding box center [1044, 102] width 20 height 20
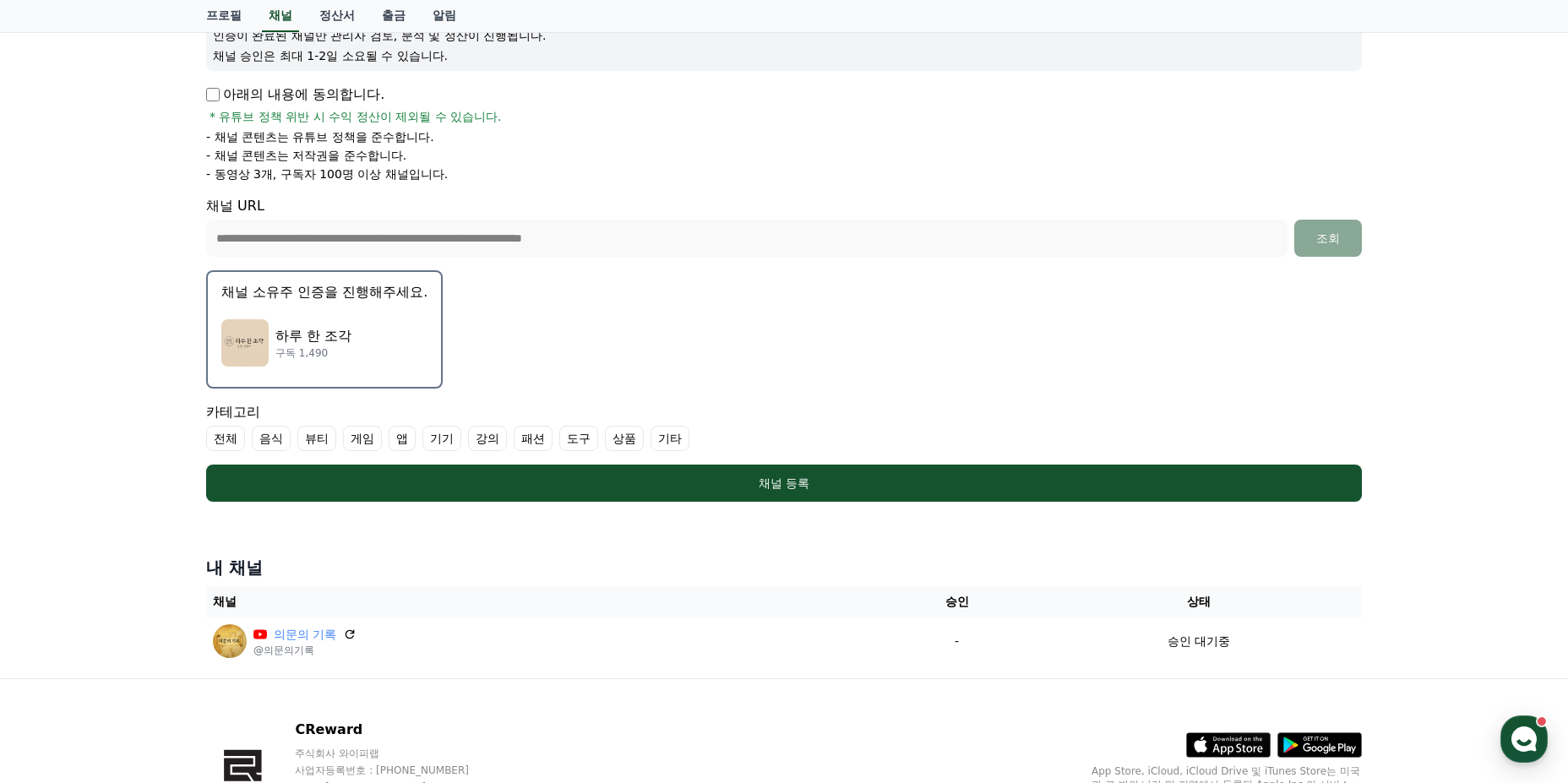
click at [667, 437] on label "기타" at bounding box center [670, 438] width 39 height 25
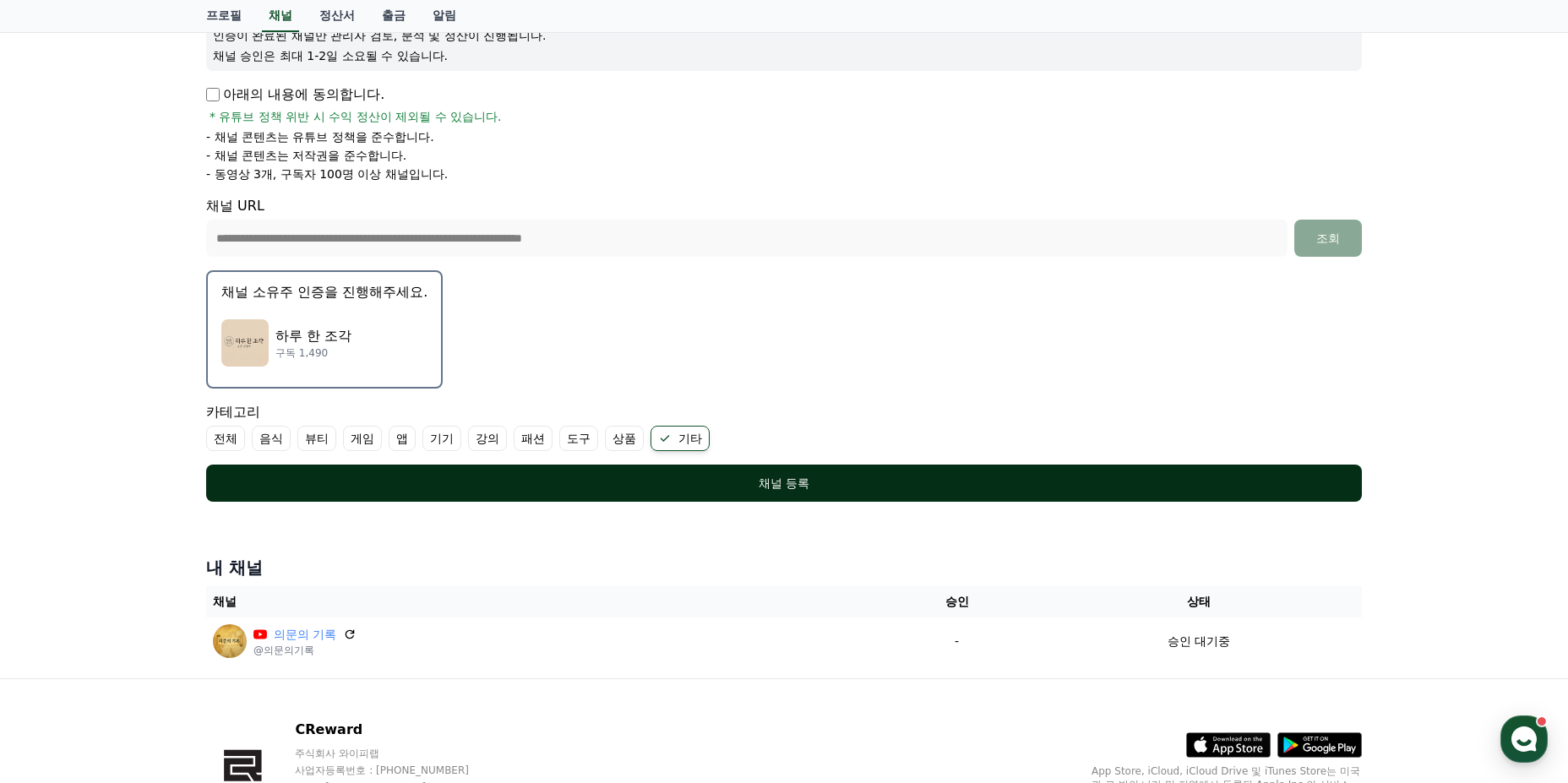
click at [698, 480] on div "채널 등록" at bounding box center [784, 483] width 1088 height 17
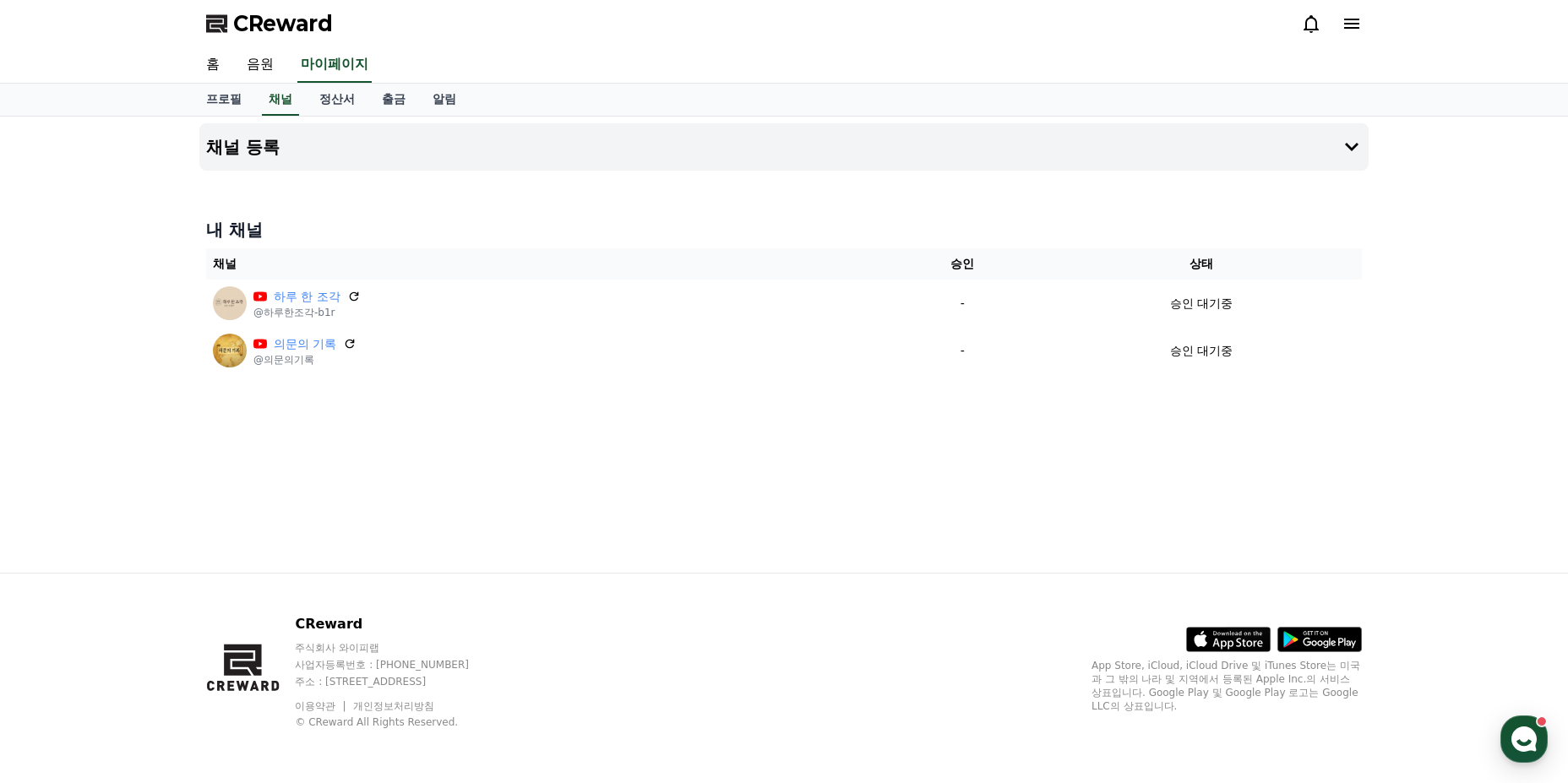
click at [1287, 497] on div "채널 등록 내 채널 채널 승인 상태 하루 한 조각 @하루한조각-b1r - 승인 대기중 의문의 기록 @의문의기록 - 승인 대기중" at bounding box center [784, 344] width 1183 height 456
click at [1214, 490] on div "채널 등록 내 채널 채널 승인 상태 하루 한 조각 @하루한조각-b1r - 승인 대기중 의문의 기록 @의문의기록 - 승인 대기중" at bounding box center [784, 344] width 1183 height 456
click at [1124, 490] on div "채널 등록 내 채널 채널 승인 상태 하루 한 조각 @하루한조각-b1r - 승인 대기중 의문의 기록 @의문의기록 - 승인 대기중" at bounding box center [784, 344] width 1183 height 456
click at [1056, 490] on div "채널 등록 내 채널 채널 승인 상태 하루 한 조각 @하루한조각-b1r - 승인 대기중 의문의 기록 @의문의기록 - 승인 대기중" at bounding box center [784, 344] width 1183 height 456
click at [993, 493] on div "채널 등록 내 채널 채널 승인 상태 하루 한 조각 @하루한조각-b1r - 승인 대기중 의문의 기록 @의문의기록 - 승인 대기중" at bounding box center [784, 344] width 1183 height 456
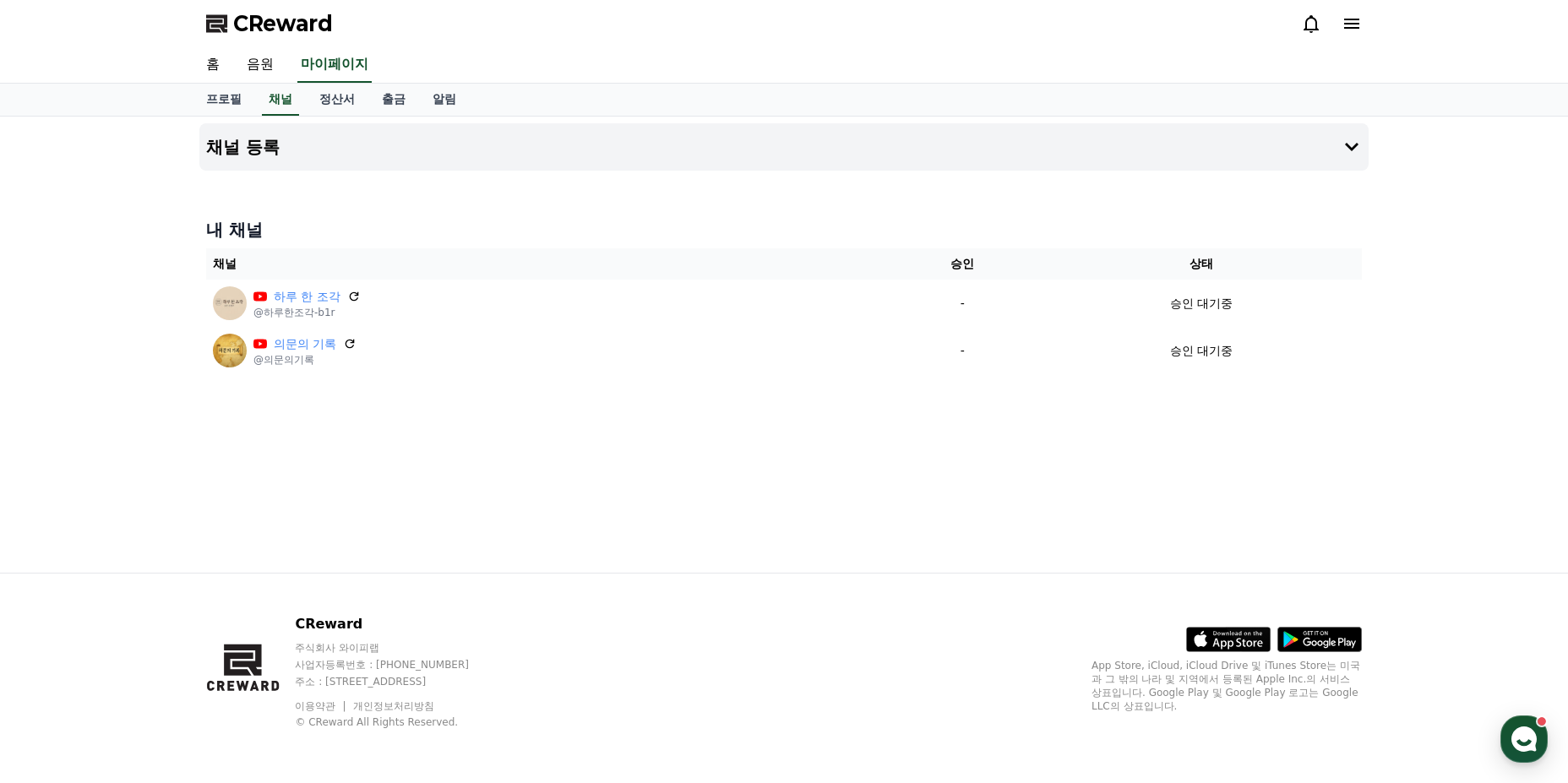
click at [944, 493] on div "채널 등록 내 채널 채널 승인 상태 하루 한 조각 @하루한조각-b1r - 승인 대기중 의문의 기록 @의문의기록 - 승인 대기중" at bounding box center [784, 344] width 1183 height 456
click at [897, 493] on div "채널 등록 내 채널 채널 승인 상태 하루 한 조각 @하루한조각-b1r - 승인 대기중 의문의 기록 @의문의기록 - 승인 대기중" at bounding box center [784, 344] width 1183 height 456
click at [858, 495] on div "채널 등록 내 채널 채널 승인 상태 하루 한 조각 @하루한조각-b1r - 승인 대기중 의문의 기록 @의문의기록 - 승인 대기중" at bounding box center [784, 344] width 1183 height 456
click at [832, 494] on div "채널 등록 내 채널 채널 승인 상태 하루 한 조각 @하루한조각-b1r - 승인 대기중 의문의 기록 @의문의기록 - 승인 대기중" at bounding box center [784, 344] width 1183 height 456
click at [783, 485] on div "채널 등록 내 채널 채널 승인 상태 하루 한 조각 @하루한조각-b1r - 승인 대기중 의문의 기록 @의문의기록 - 승인 대기중" at bounding box center [784, 344] width 1183 height 456
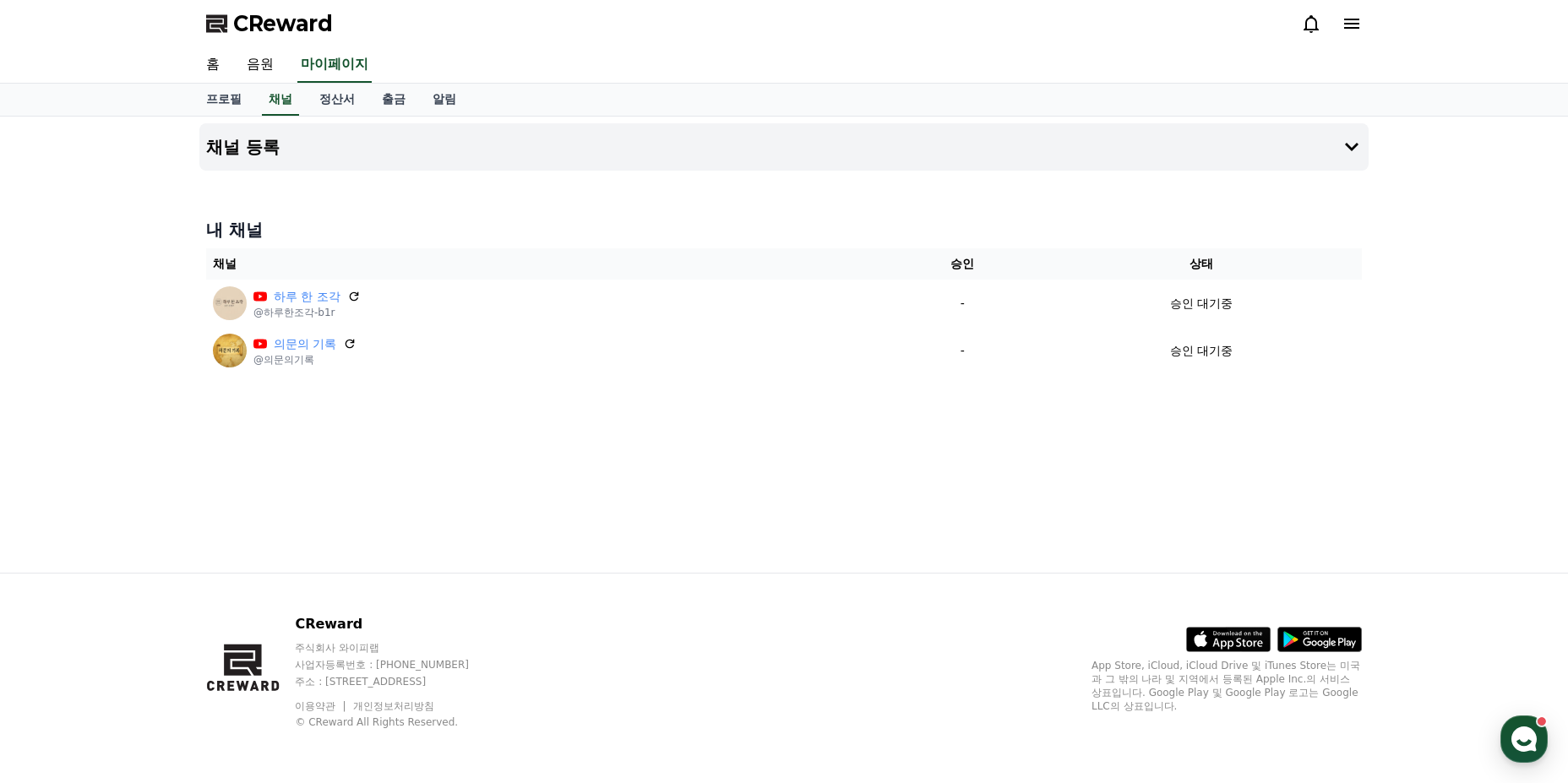
click at [487, 477] on div "채널 등록 내 채널 채널 승인 상태 하루 한 조각 @하루한조각-b1r - 승인 대기중 의문의 기록 @의문의기록 - 승인 대기중" at bounding box center [784, 344] width 1183 height 456
drag, startPoint x: 353, startPoint y: 449, endPoint x: 170, endPoint y: 496, distance: 188.9
click at [352, 449] on div "채널 등록 내 채널 채널 승인 상태 하루 한 조각 @하루한조각-b1r - 승인 대기중 의문의 기록 @의문의기록 - 승인 대기중" at bounding box center [784, 344] width 1183 height 456
click at [166, 497] on div "채널 등록 내 채널 채널 승인 상태 하루 한 조각 @하루한조각-b1r - 승인 대기중 의문의 기록 @의문의기록 - 승인 대기중" at bounding box center [784, 344] width 1568 height 456
click at [286, 494] on div "채널 등록 내 채널 채널 승인 상태 하루 한 조각 @하루한조각-b1r - 승인 대기중 의문의 기록 @의문의기록 - 승인 대기중" at bounding box center [784, 344] width 1183 height 456
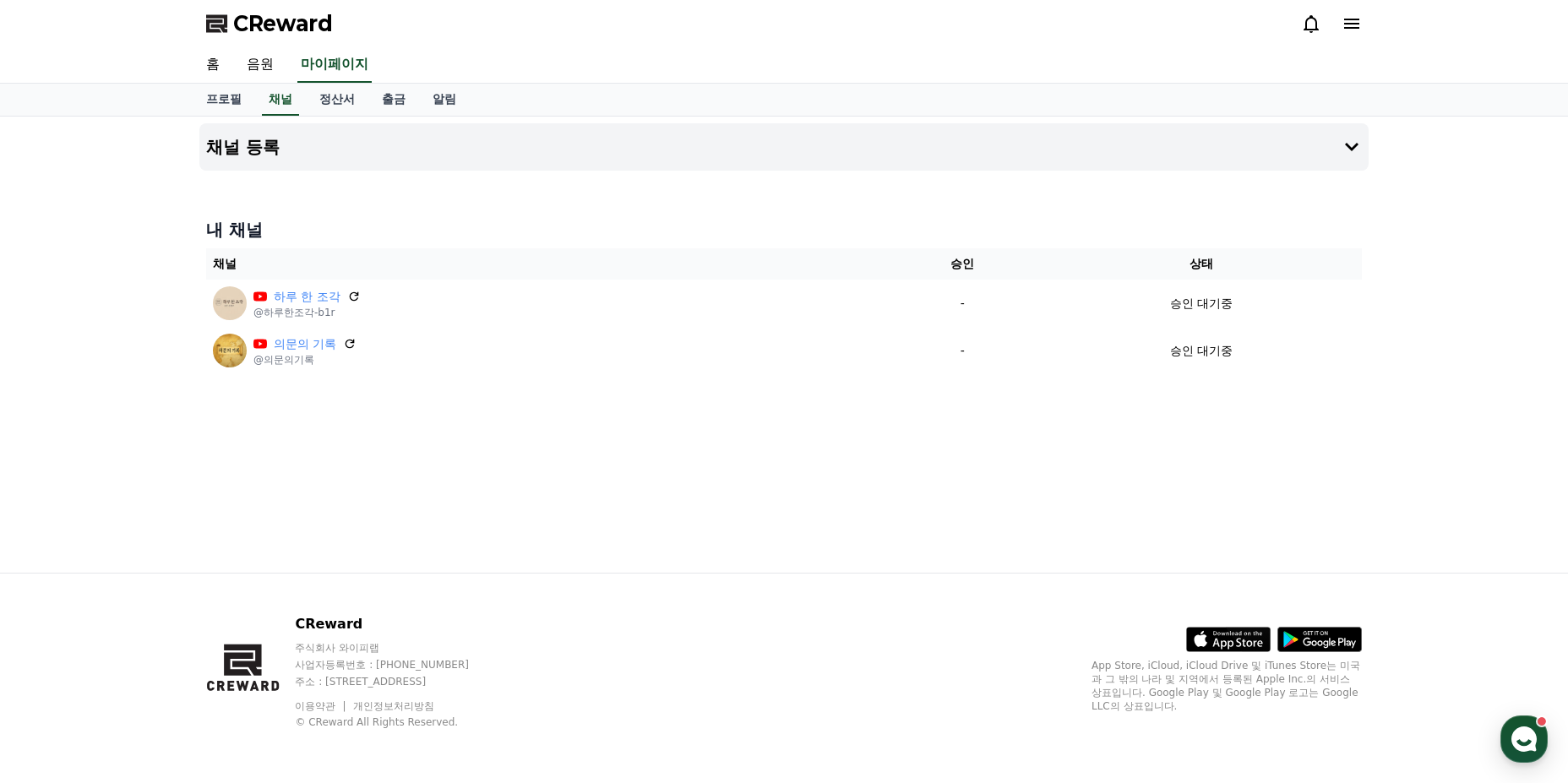
click at [441, 484] on div "채널 등록 내 채널 채널 승인 상태 하루 한 조각 @하루한조각-b1r - 승인 대기중 의문의 기록 @의문의기록 - 승인 대기중" at bounding box center [784, 344] width 1183 height 456
click at [629, 484] on div "채널 등록 내 채널 채널 승인 상태 하루 한 조각 @하루한조각-b1r - 승인 대기중 의문의 기록 @의문의기록 - 승인 대기중" at bounding box center [784, 344] width 1183 height 456
drag, startPoint x: 683, startPoint y: 485, endPoint x: 734, endPoint y: 480, distance: 51.2
click at [685, 485] on div "채널 등록 내 채널 채널 승인 상태 하루 한 조각 @하루한조각-b1r - 승인 대기중 의문의 기록 @의문의기록 - 승인 대기중" at bounding box center [784, 344] width 1183 height 456
drag, startPoint x: 816, startPoint y: 480, endPoint x: 862, endPoint y: 470, distance: 47.1
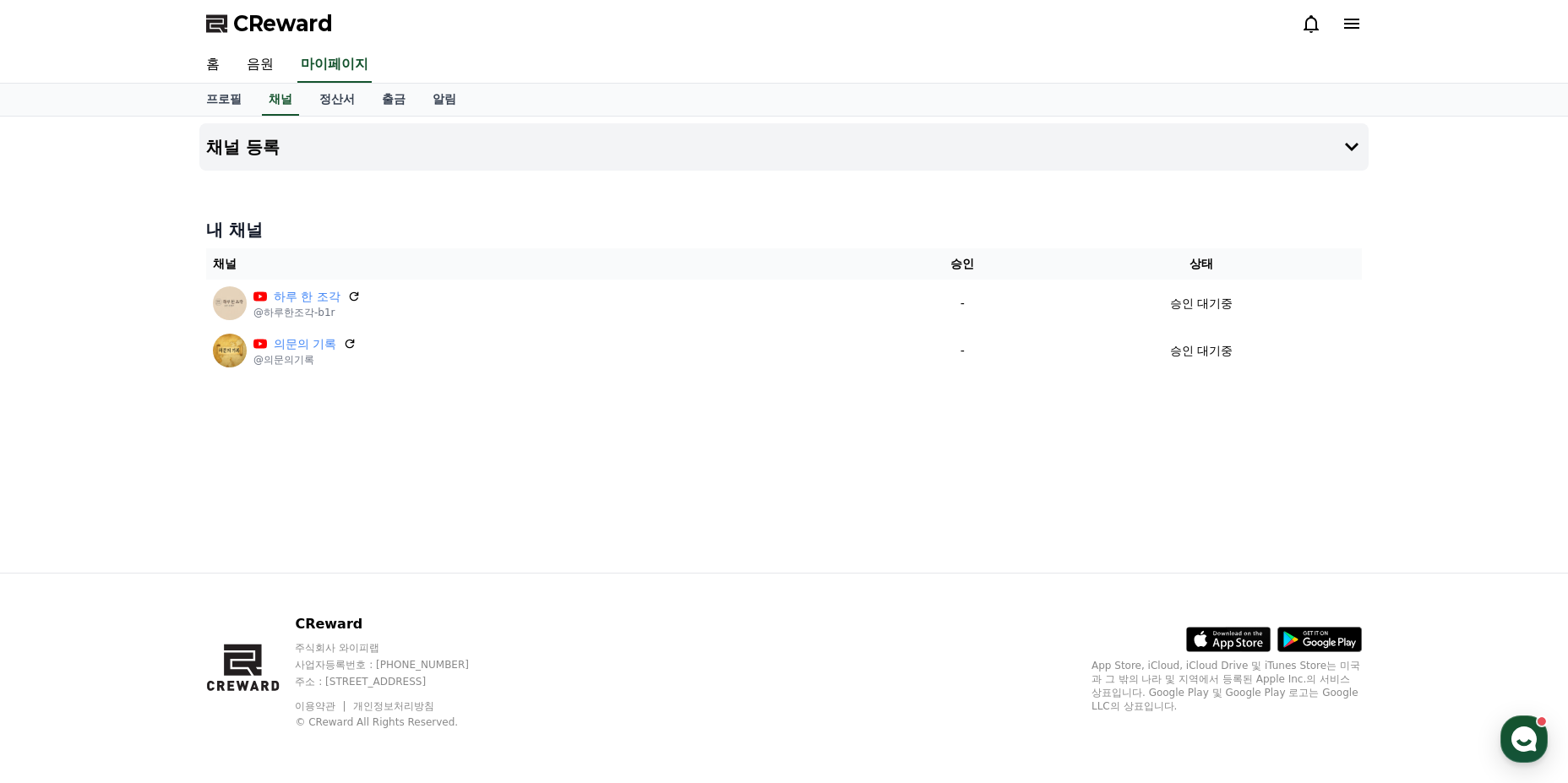
click at [822, 478] on div "채널 등록 내 채널 채널 승인 상태 하루 한 조각 @하루한조각-b1r - 승인 대기중 의문의 기록 @의문의기록 - 승인 대기중" at bounding box center [784, 344] width 1183 height 456
click at [965, 459] on div "채널 등록 내 채널 채널 승인 상태 하루 한 조각 @하루한조각-b1r - 승인 대기중 의문의 기록 @의문의기록 - 승인 대기중" at bounding box center [784, 344] width 1183 height 456
click at [296, 24] on span "CReward" at bounding box center [283, 24] width 100 height 27
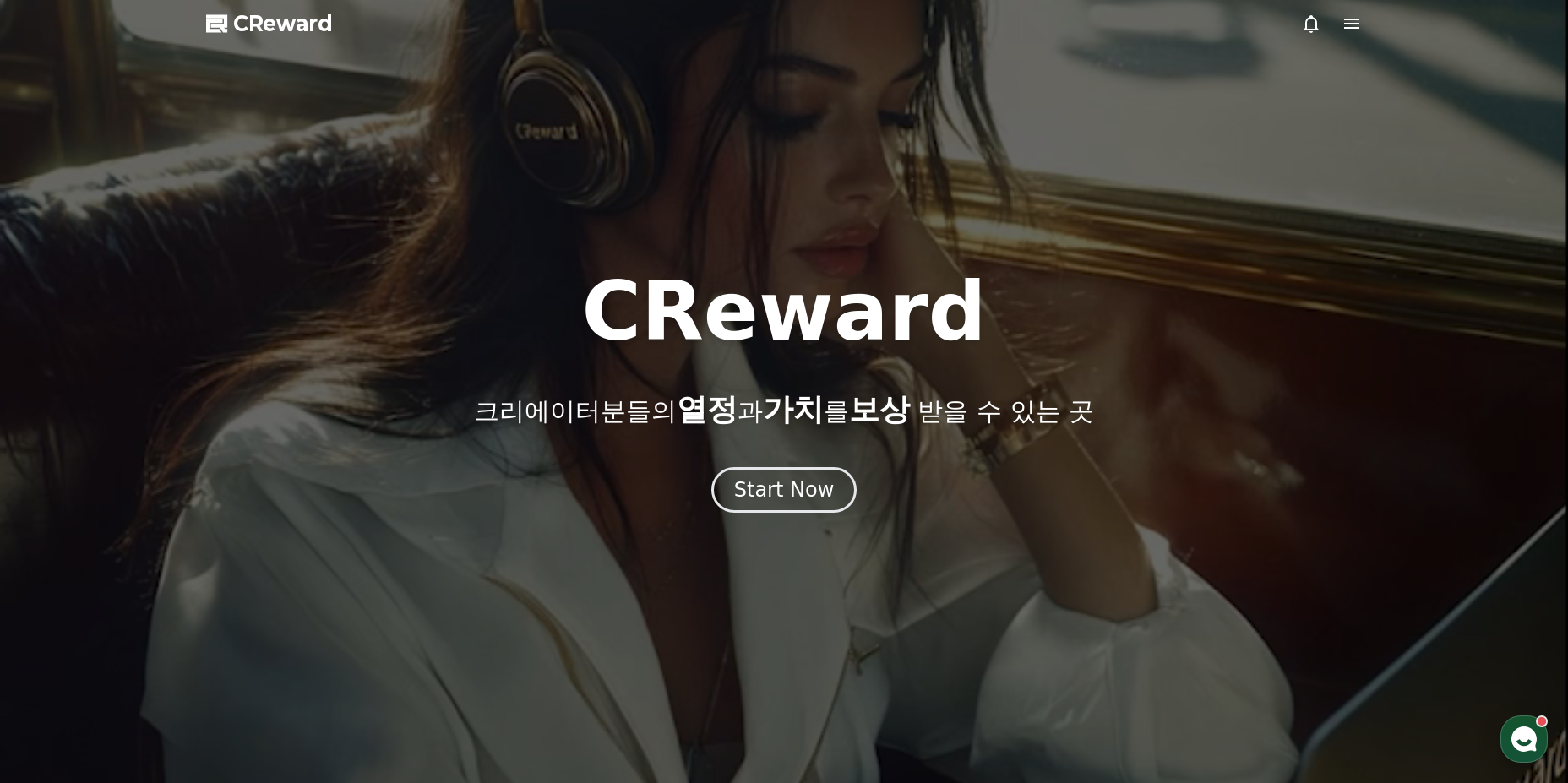
click at [1342, 34] on div at bounding box center [784, 392] width 1568 height 783
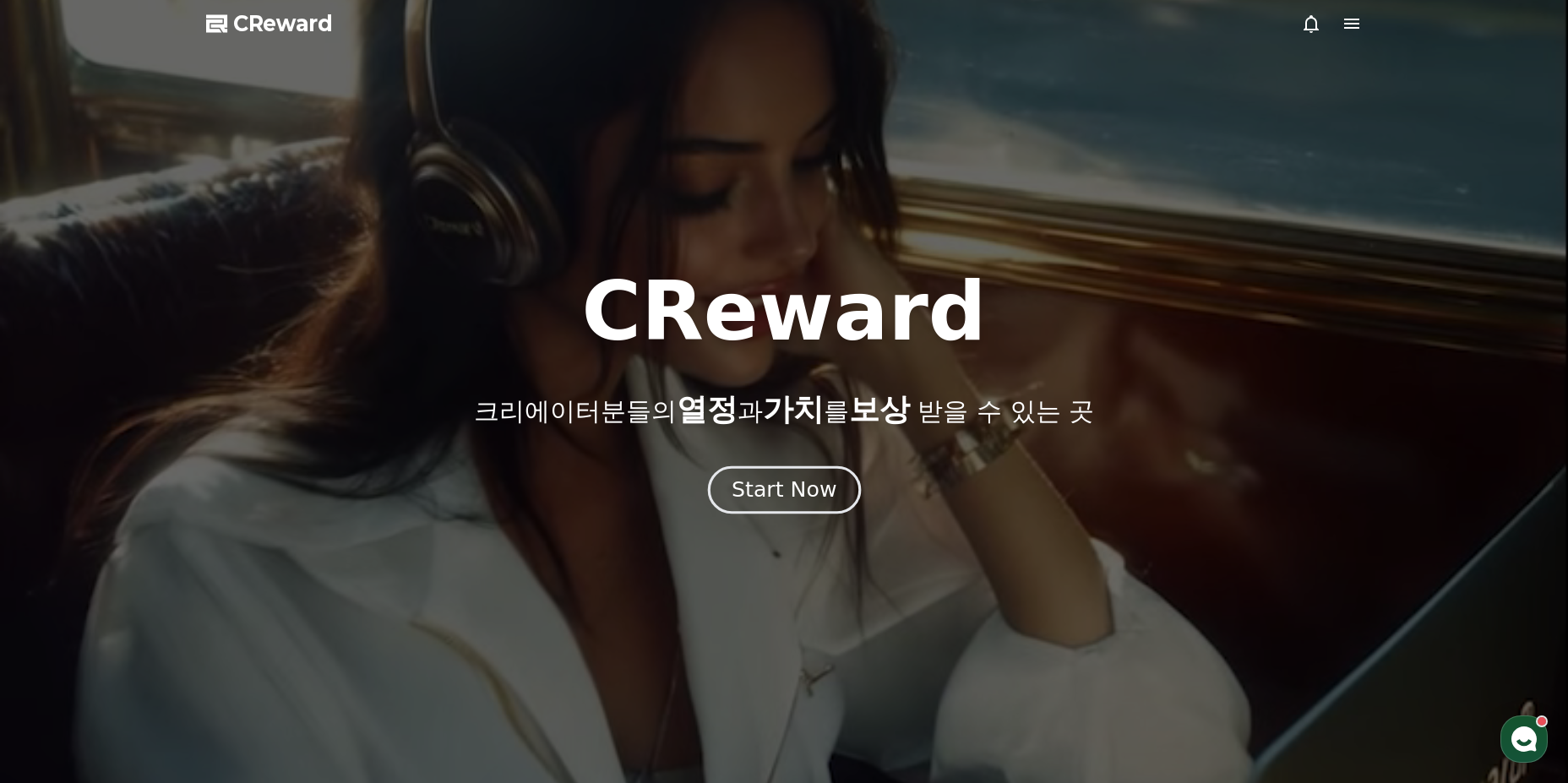
click at [793, 490] on div "Start Now" at bounding box center [784, 490] width 105 height 29
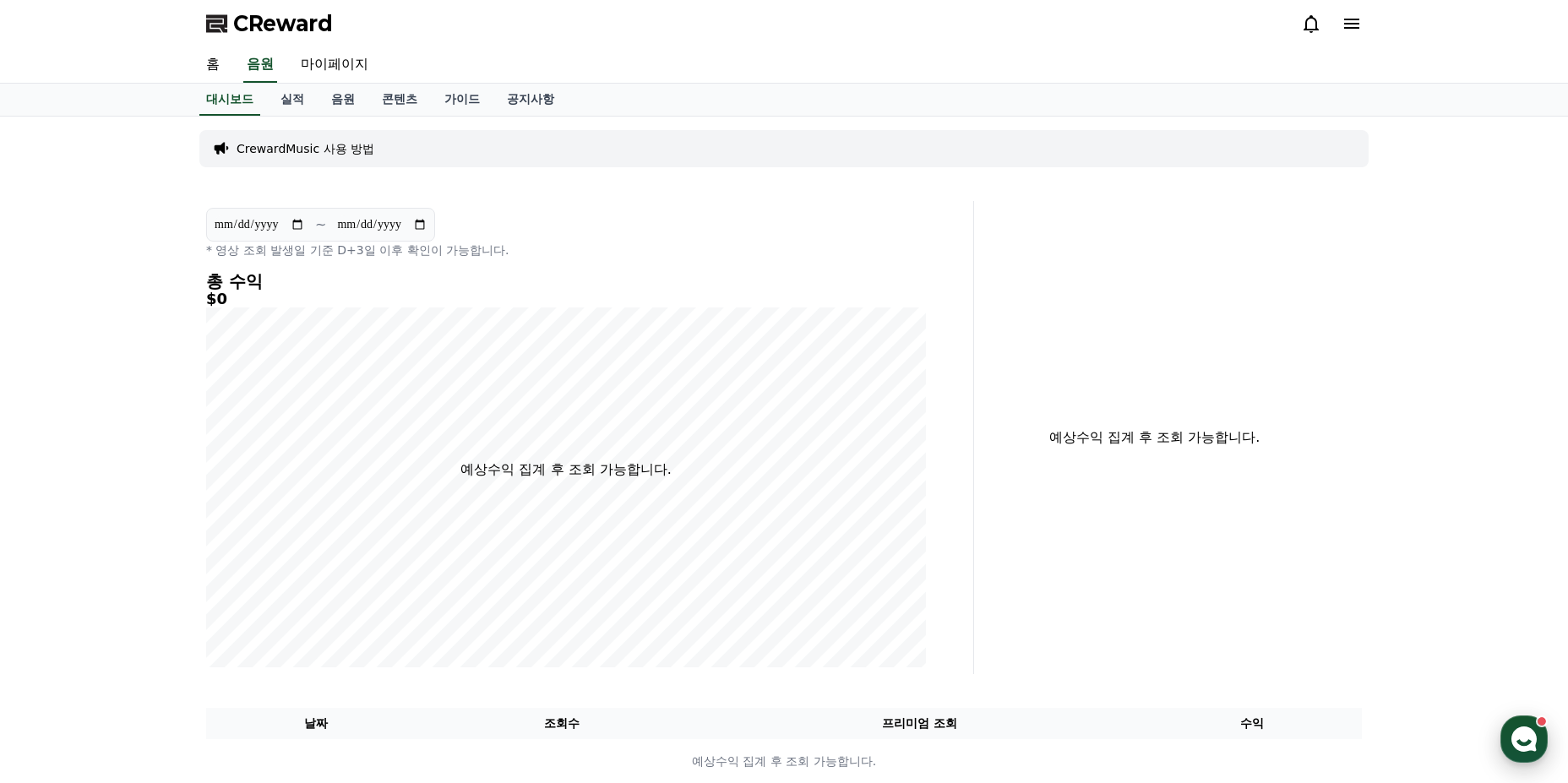
click at [1531, 738] on use "button" at bounding box center [1524, 739] width 25 height 25
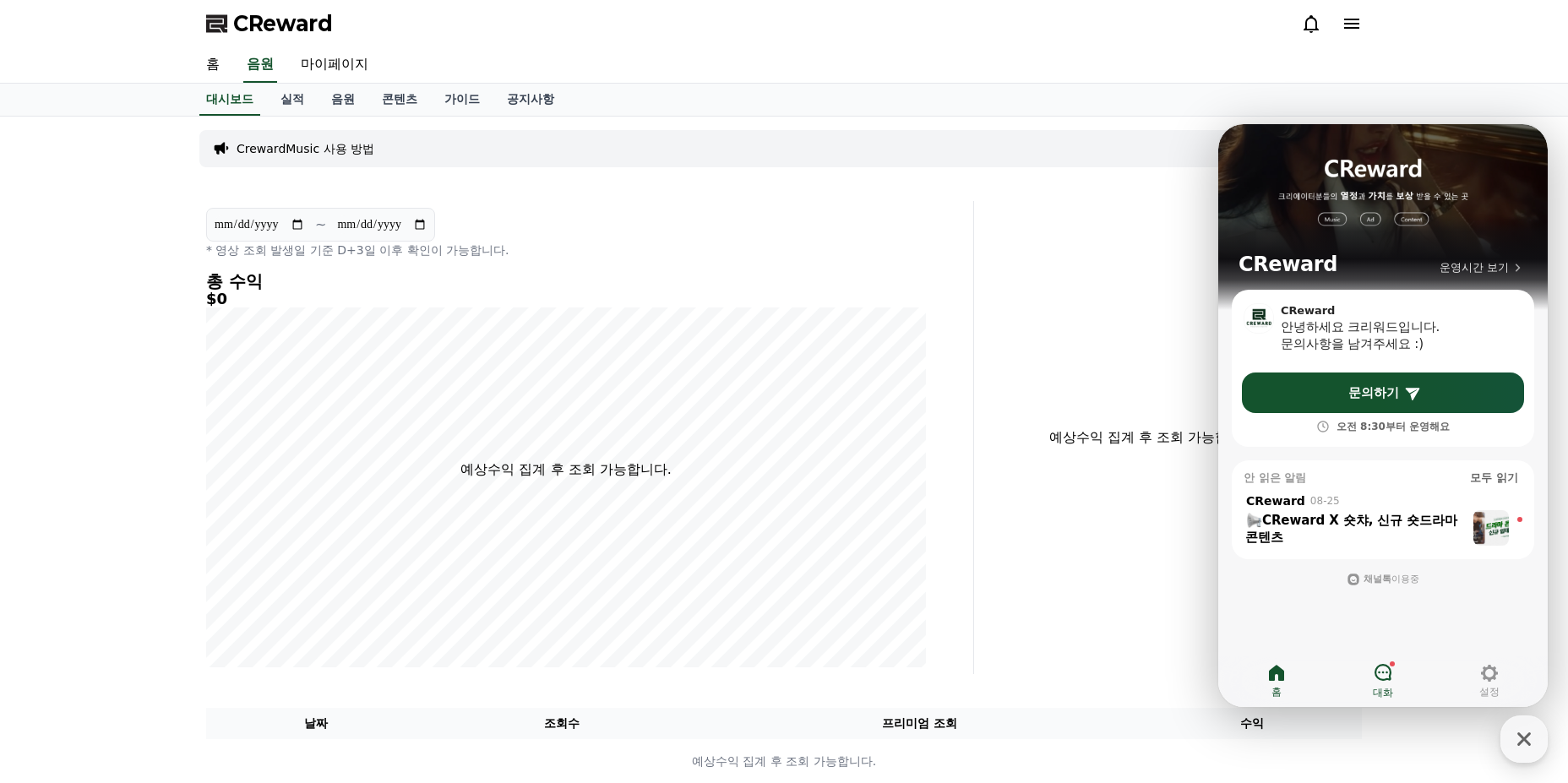
click at [1379, 680] on icon at bounding box center [1382, 672] width 17 height 17
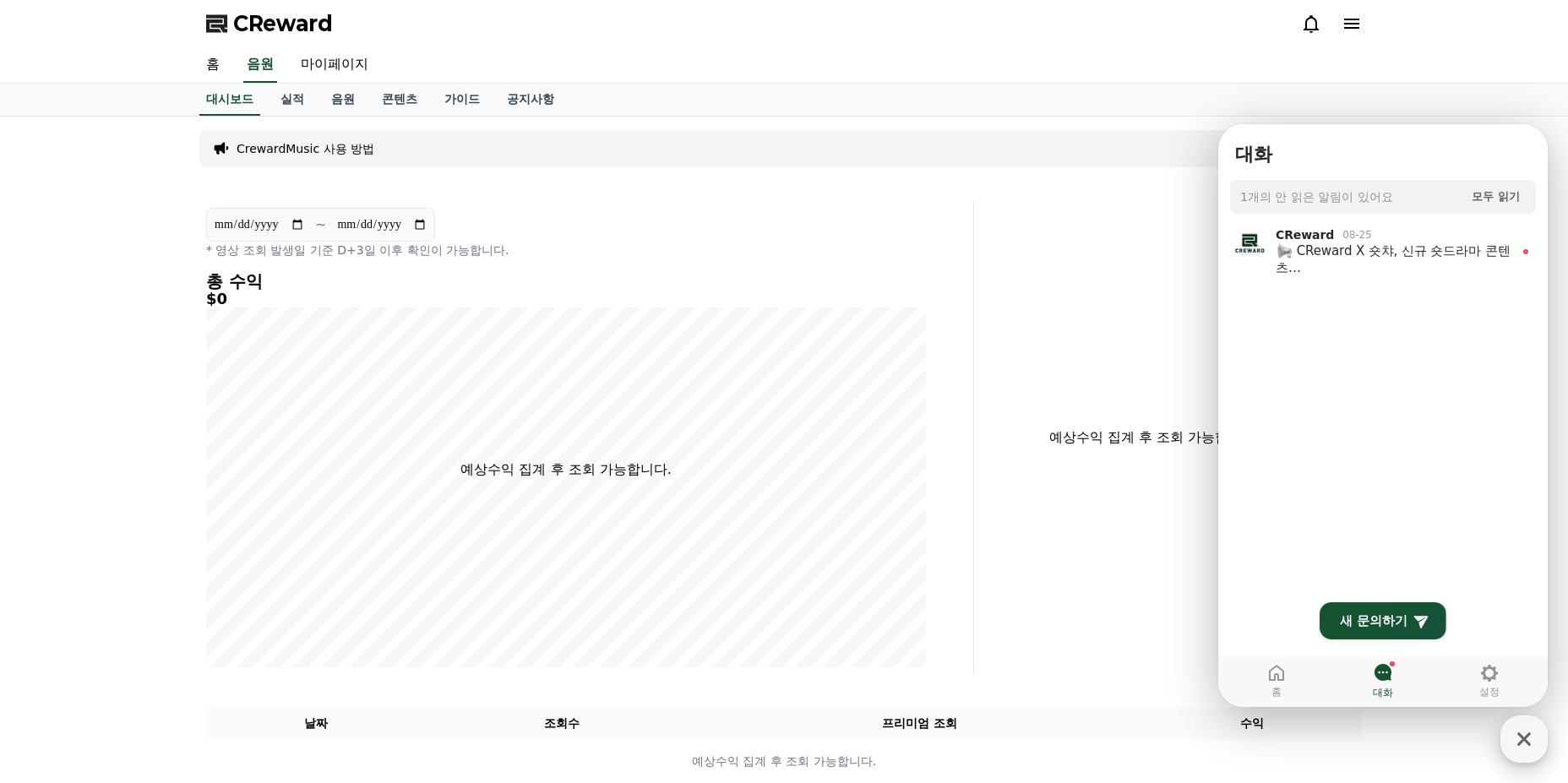
click at [1533, 747] on icon "button" at bounding box center [1524, 739] width 31 height 31
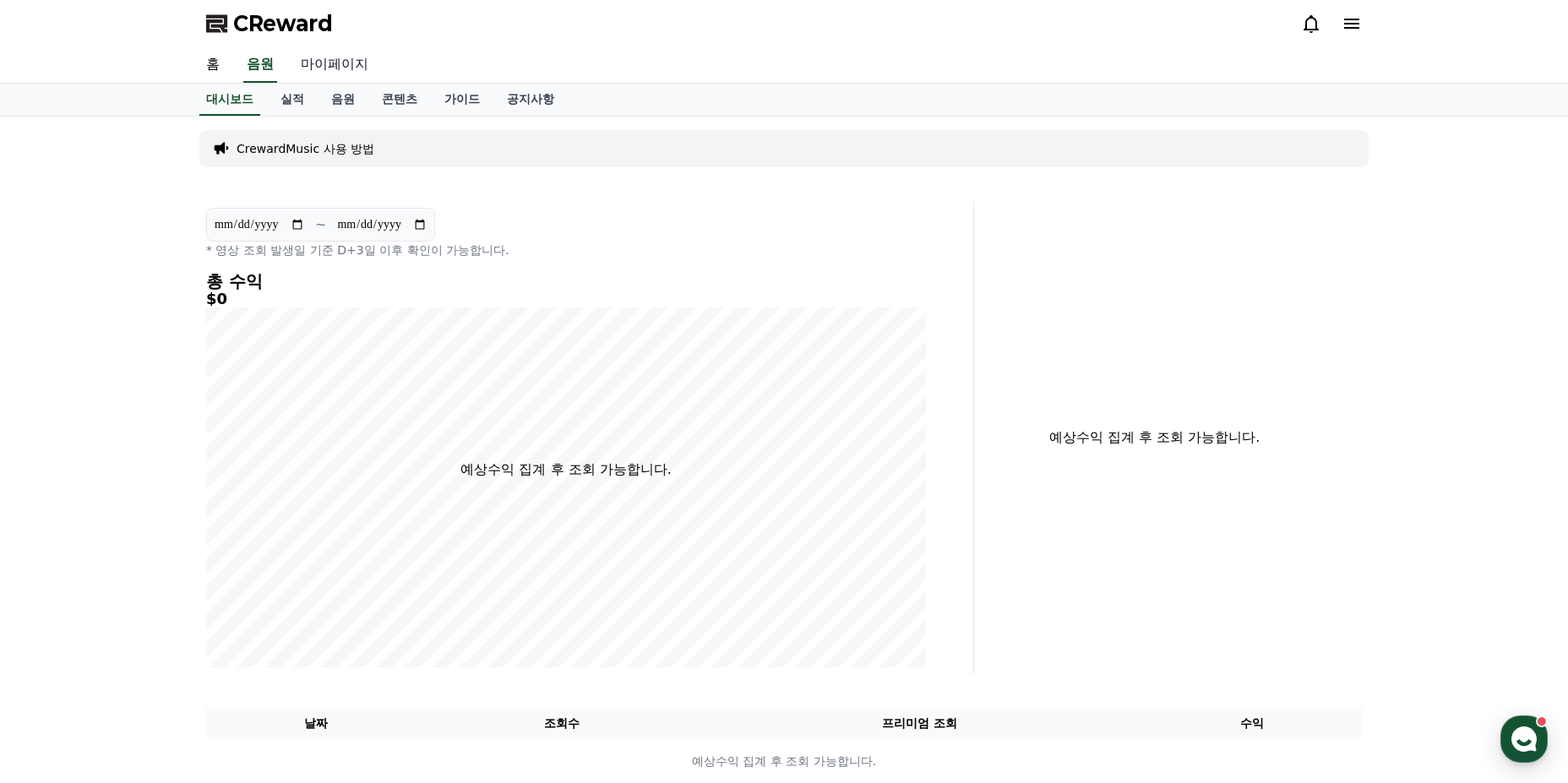
click at [347, 65] on link "마이페이지" at bounding box center [335, 65] width 95 height 36
select select "**********"
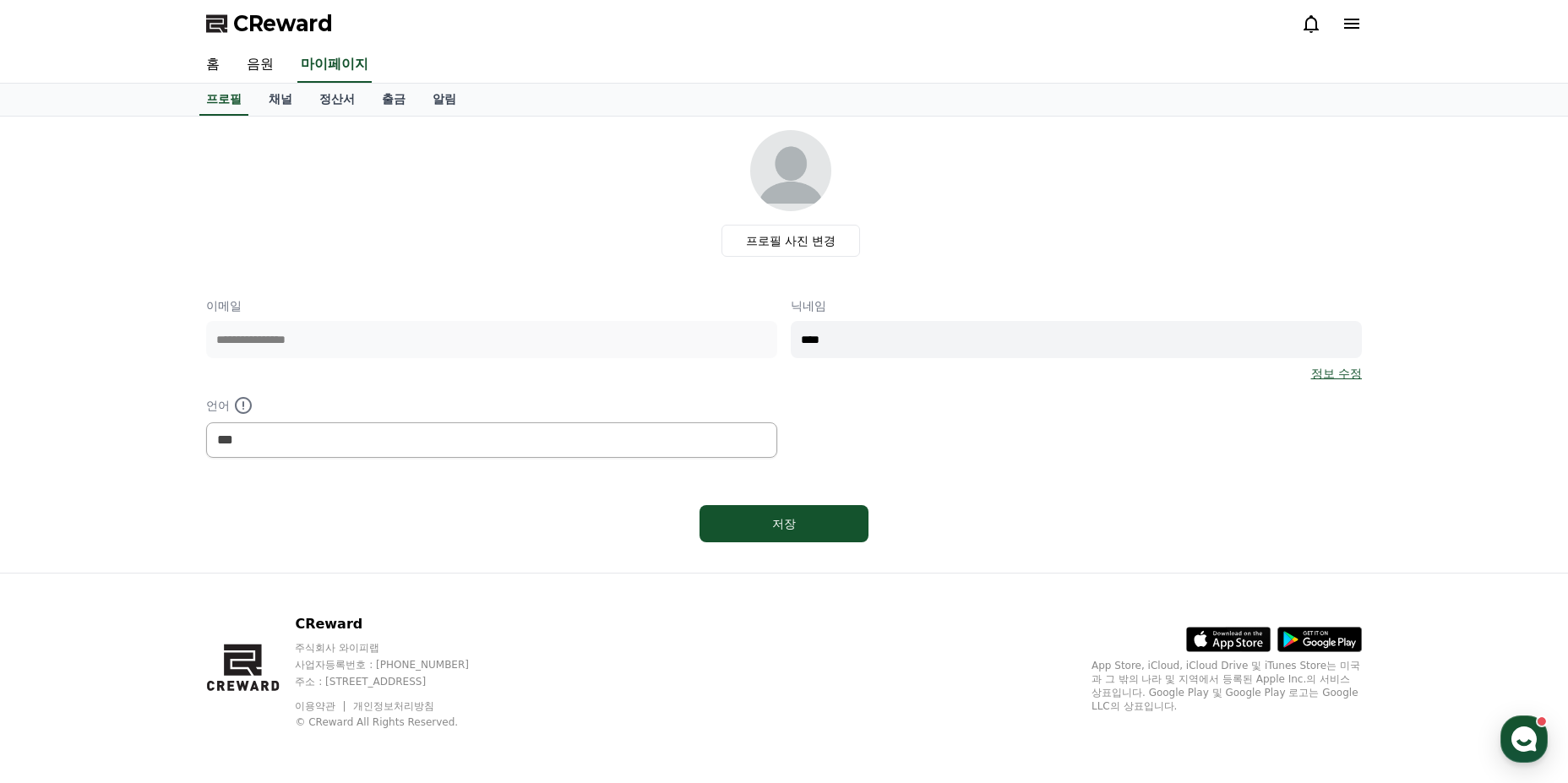
click at [985, 483] on div "**********" at bounding box center [784, 340] width 1156 height 419
click at [272, 100] on link "채널" at bounding box center [280, 99] width 51 height 32
